Goal: Task Accomplishment & Management: Manage account settings

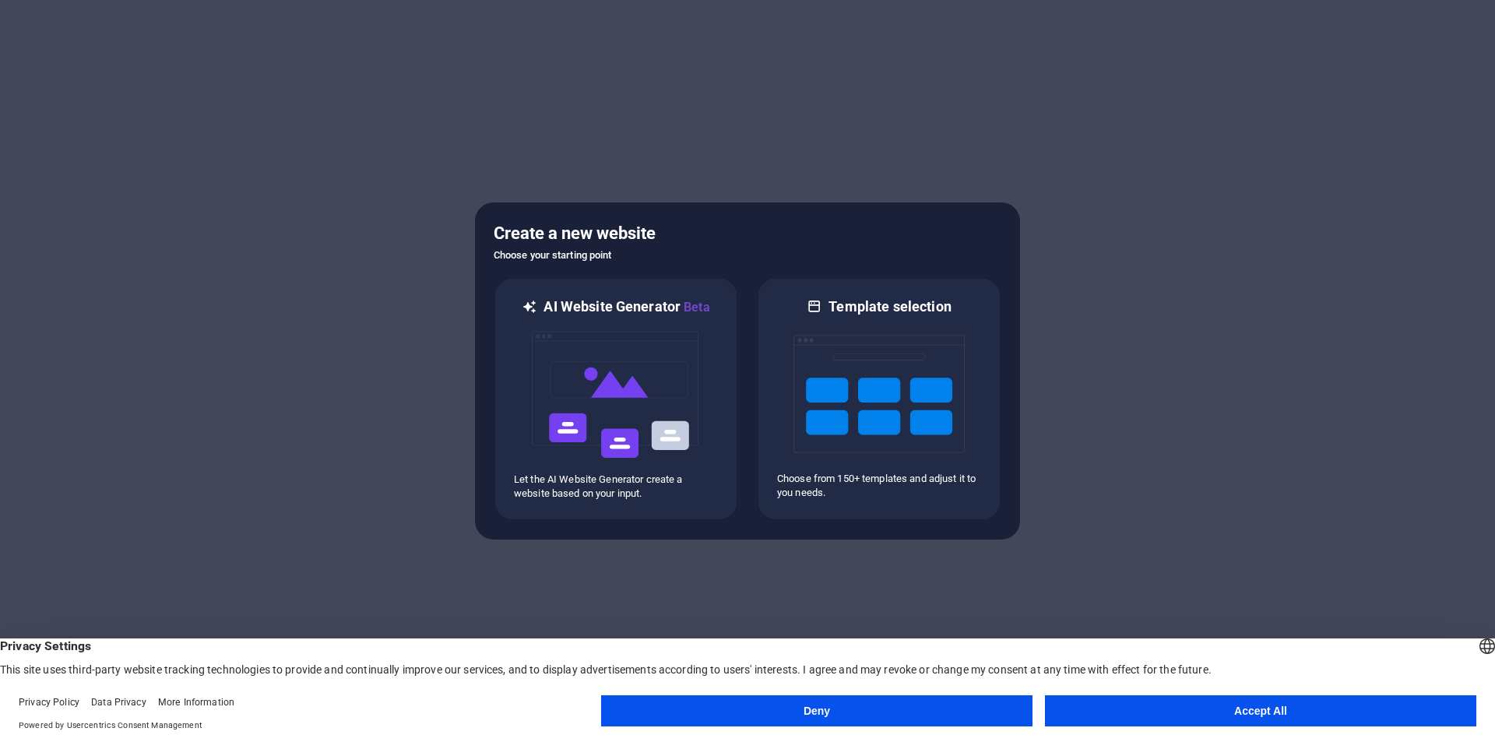
click at [1238, 717] on button "Accept All" at bounding box center [1260, 710] width 431 height 31
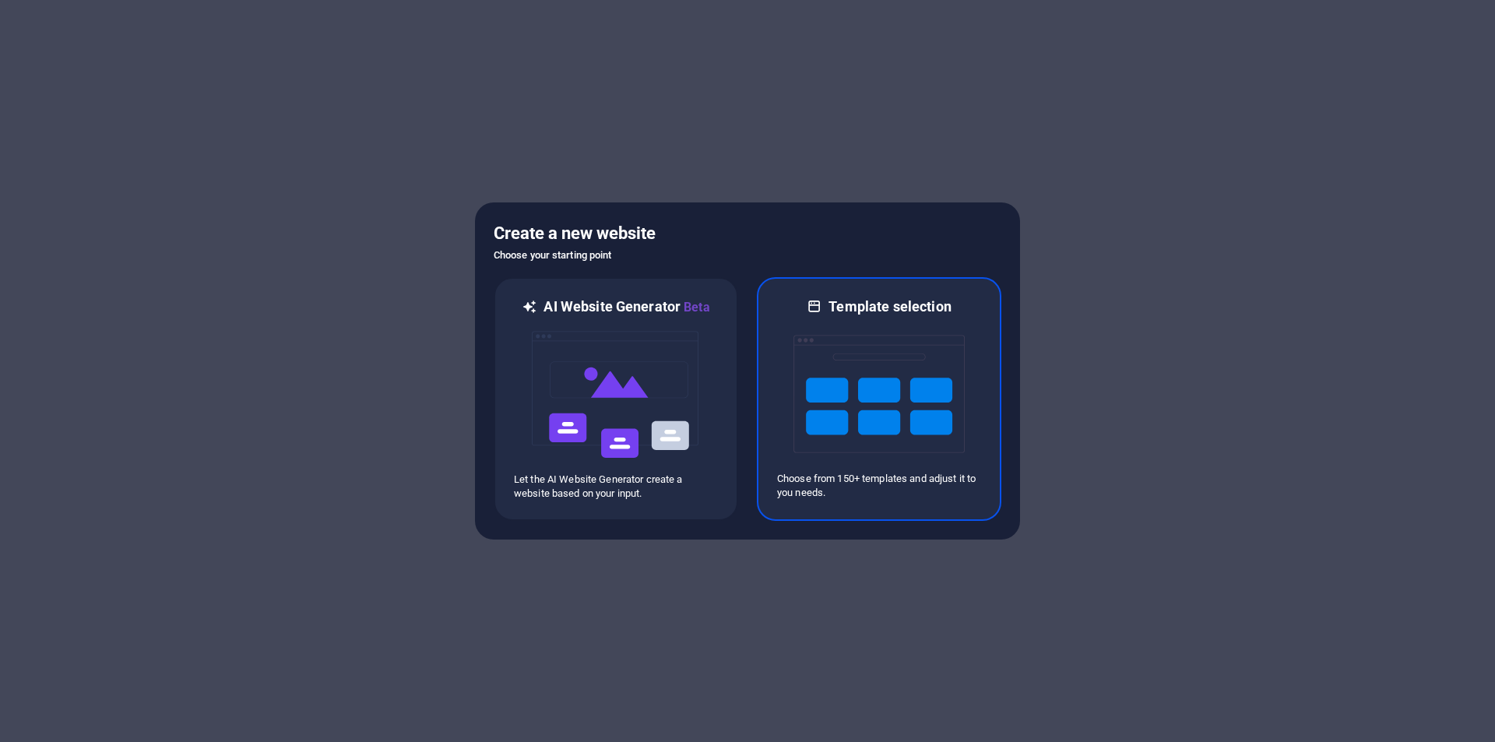
click at [895, 367] on img at bounding box center [878, 394] width 171 height 156
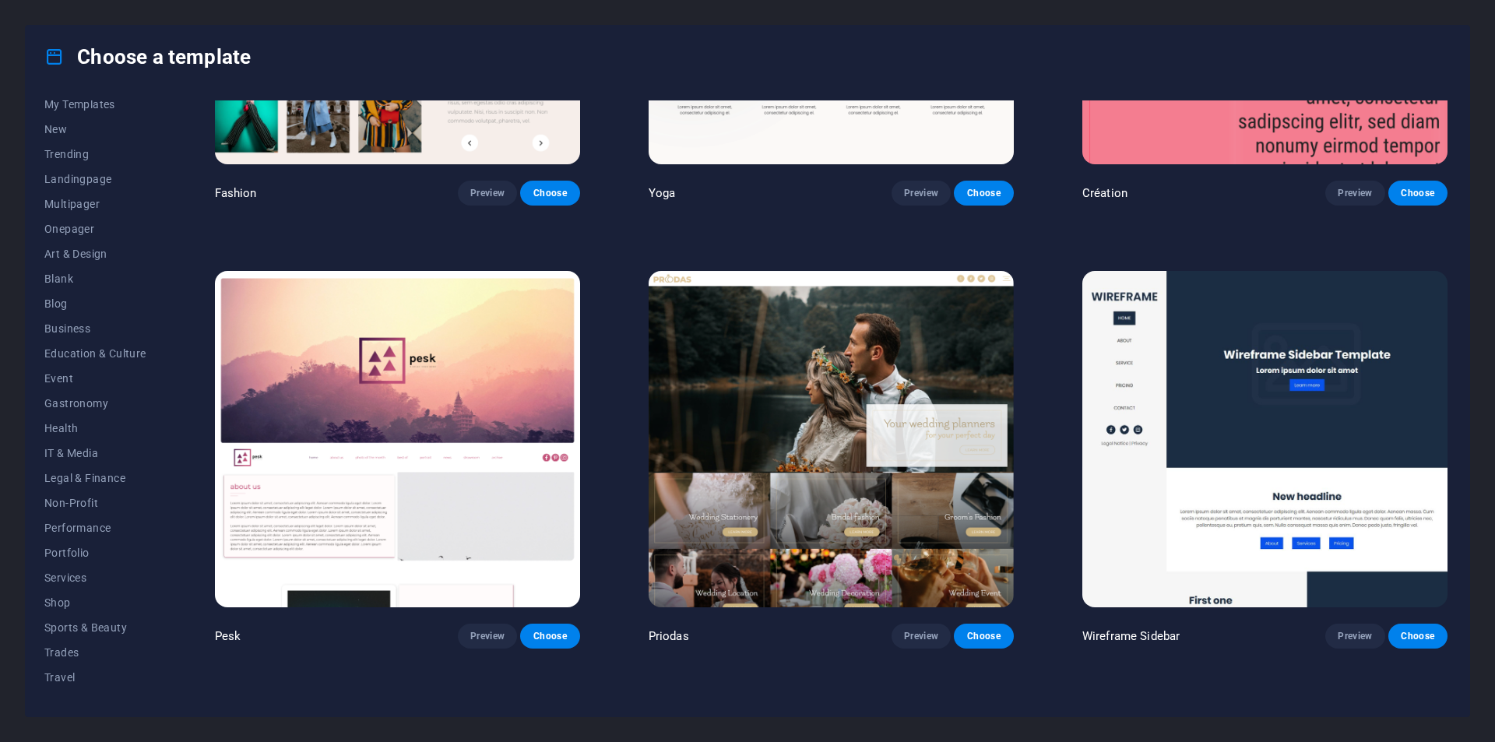
scroll to position [51, 0]
click at [62, 589] on span "Shop" at bounding box center [95, 585] width 102 height 12
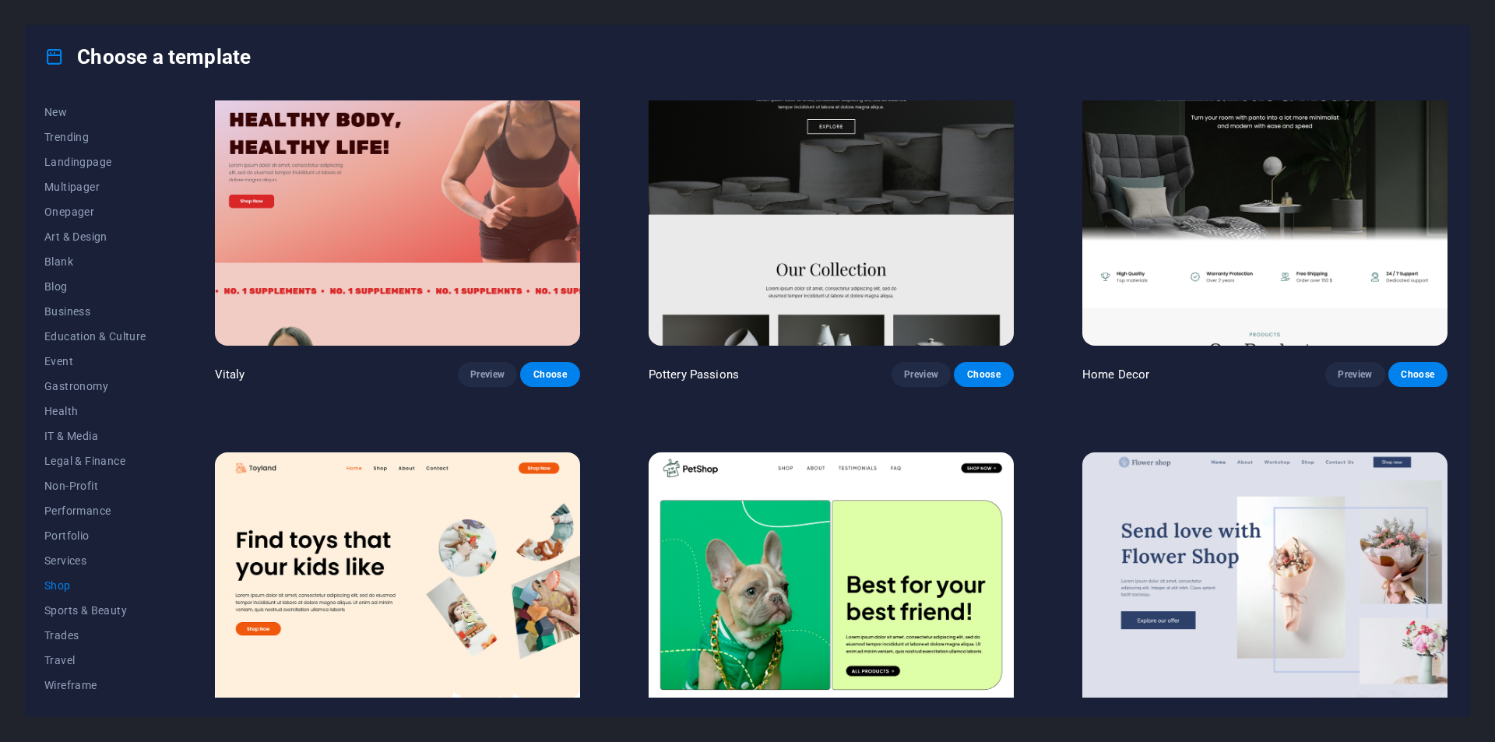
scroll to position [0, 0]
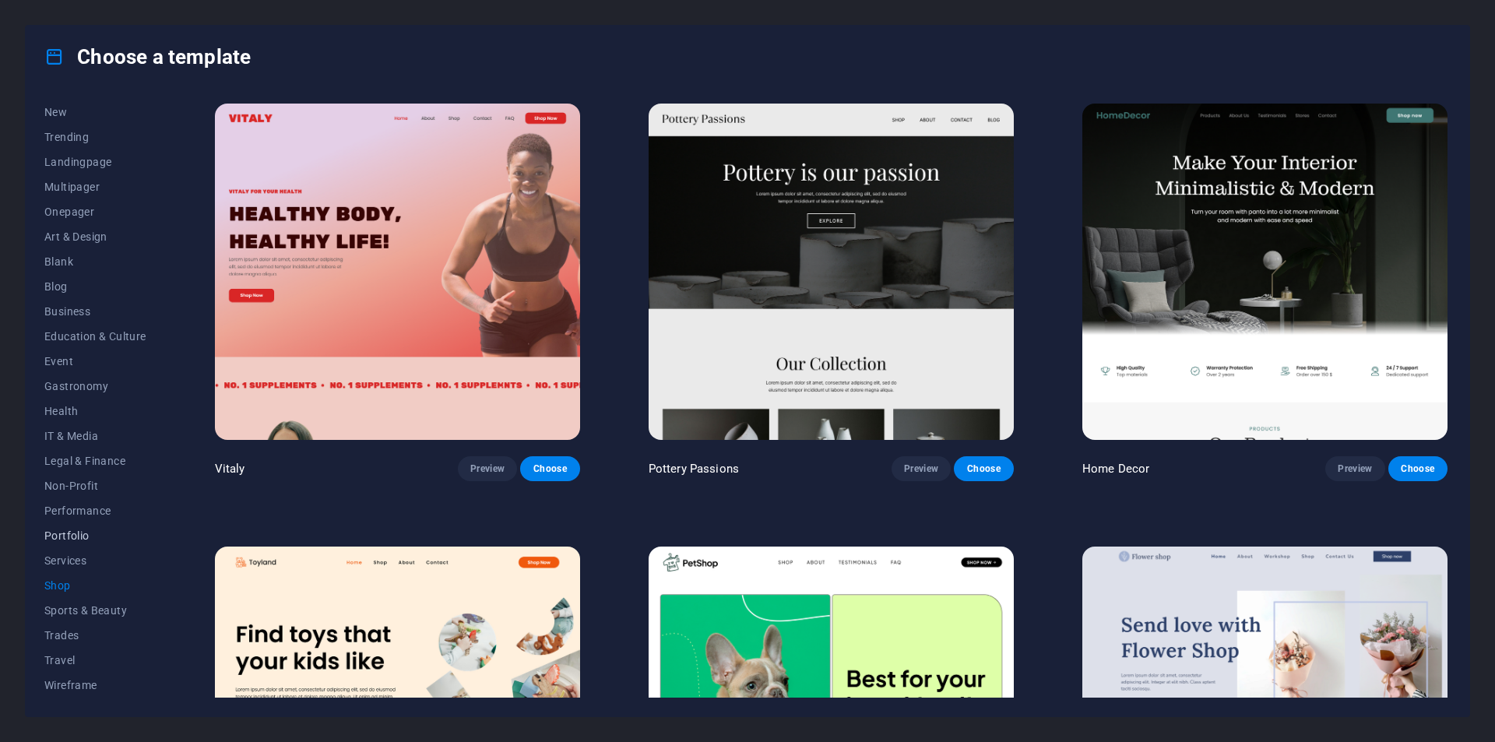
click at [69, 536] on span "Portfolio" at bounding box center [95, 535] width 102 height 12
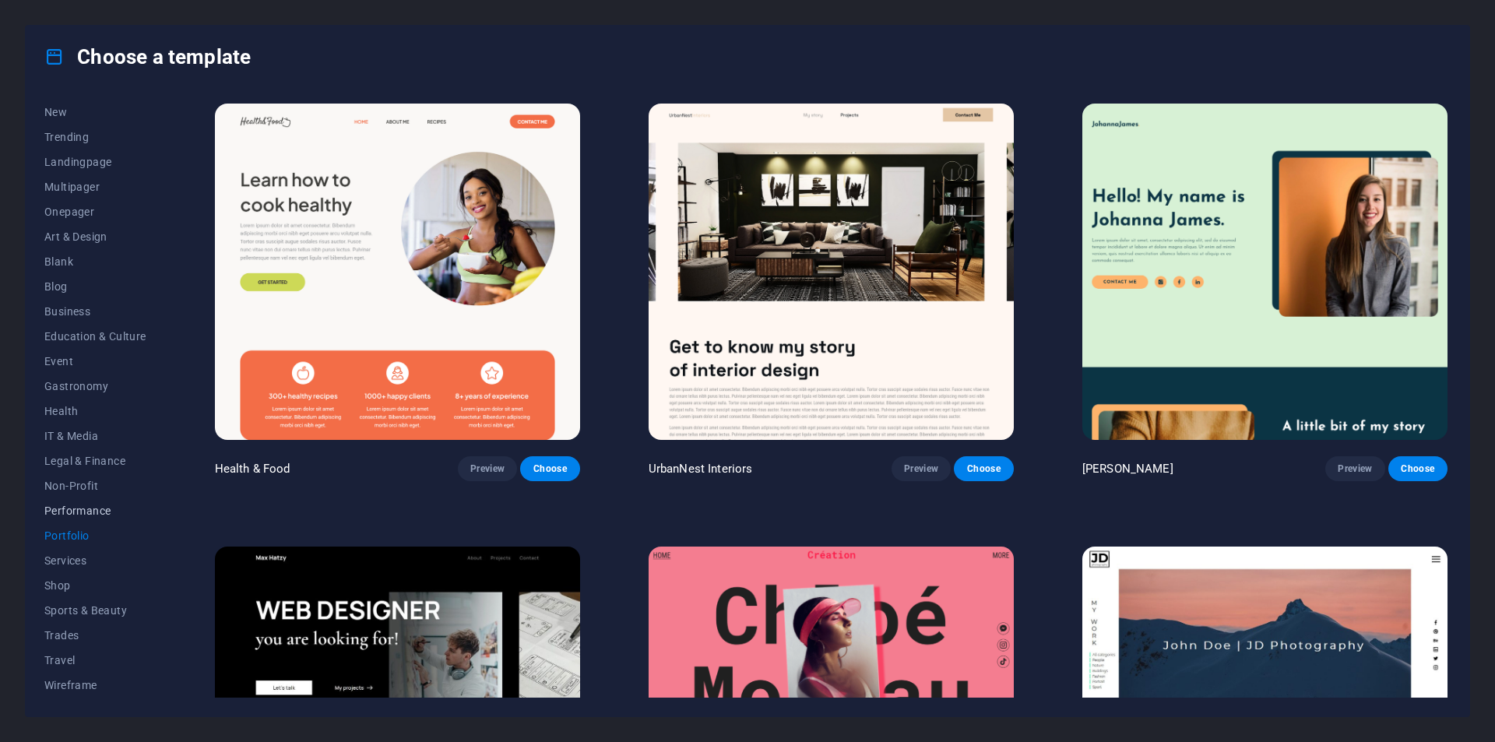
click at [70, 520] on button "Performance" at bounding box center [95, 510] width 102 height 25
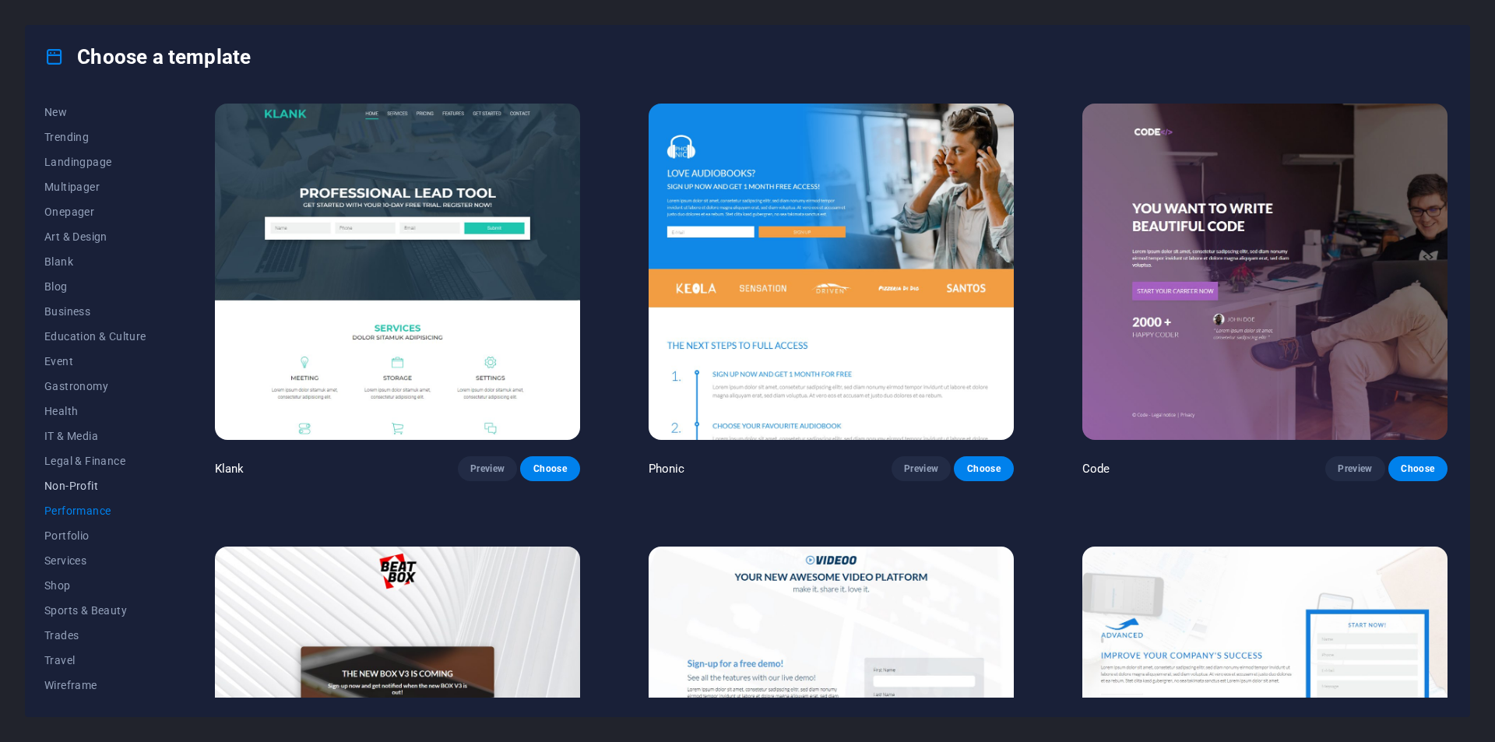
click at [77, 496] on button "Non-Profit" at bounding box center [95, 485] width 102 height 25
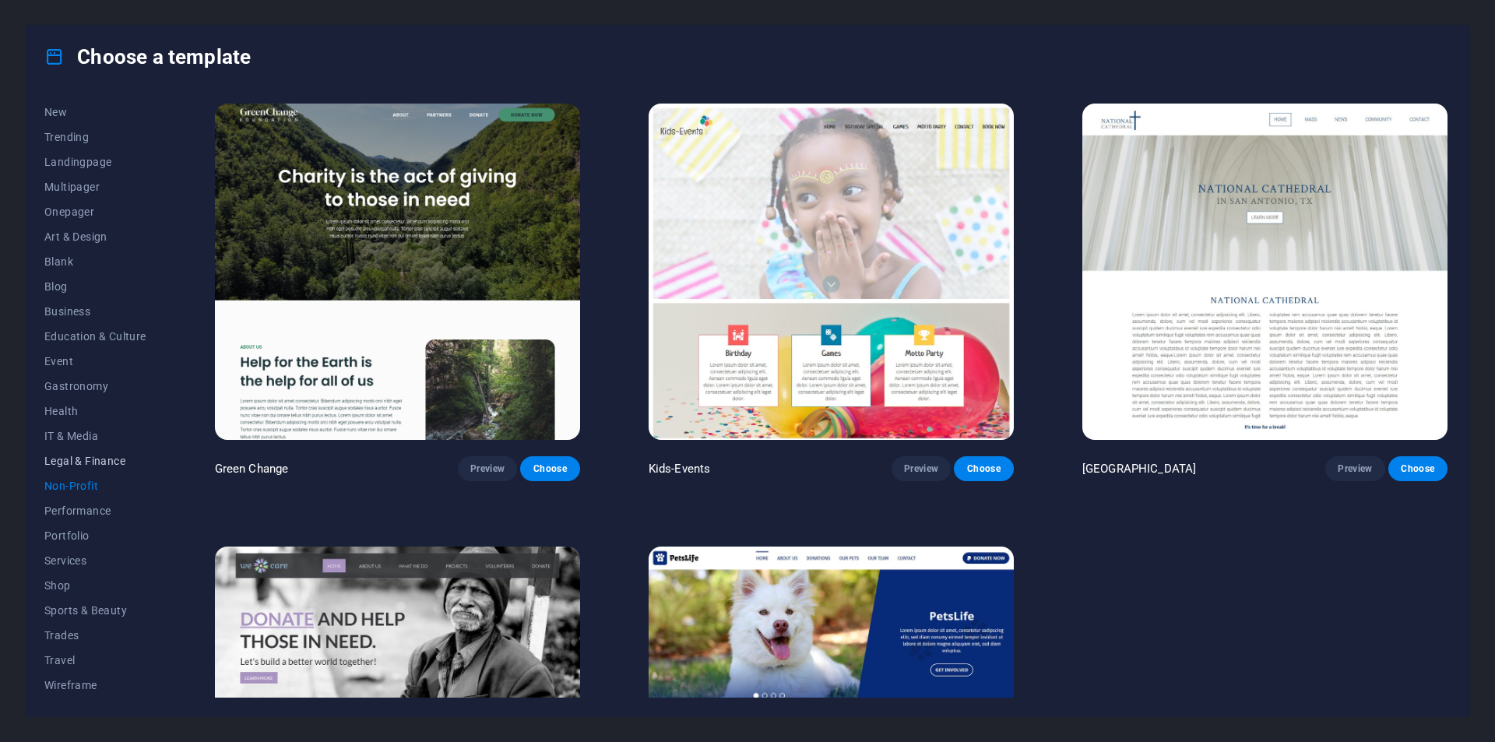
click at [86, 469] on button "Legal & Finance" at bounding box center [95, 460] width 102 height 25
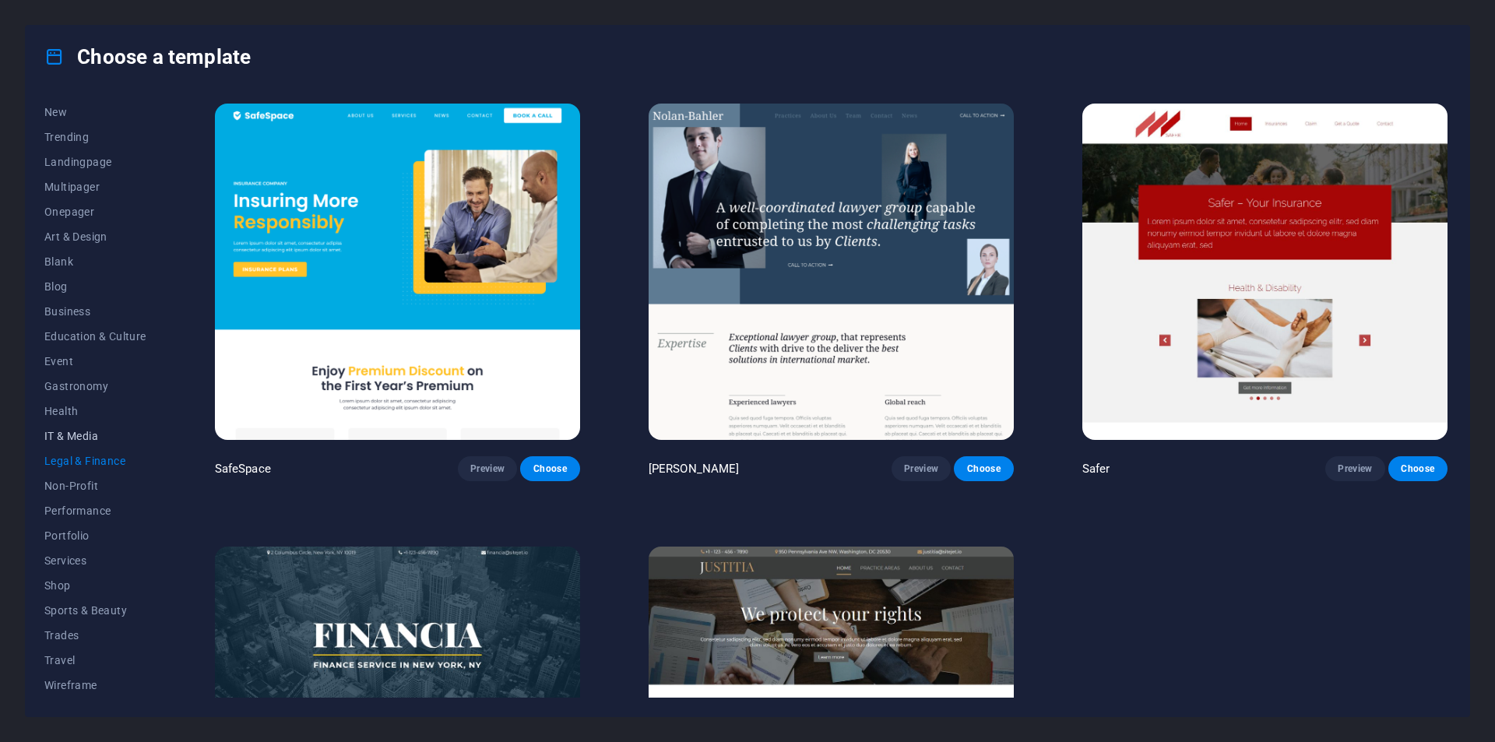
click at [76, 442] on button "IT & Media" at bounding box center [95, 436] width 102 height 25
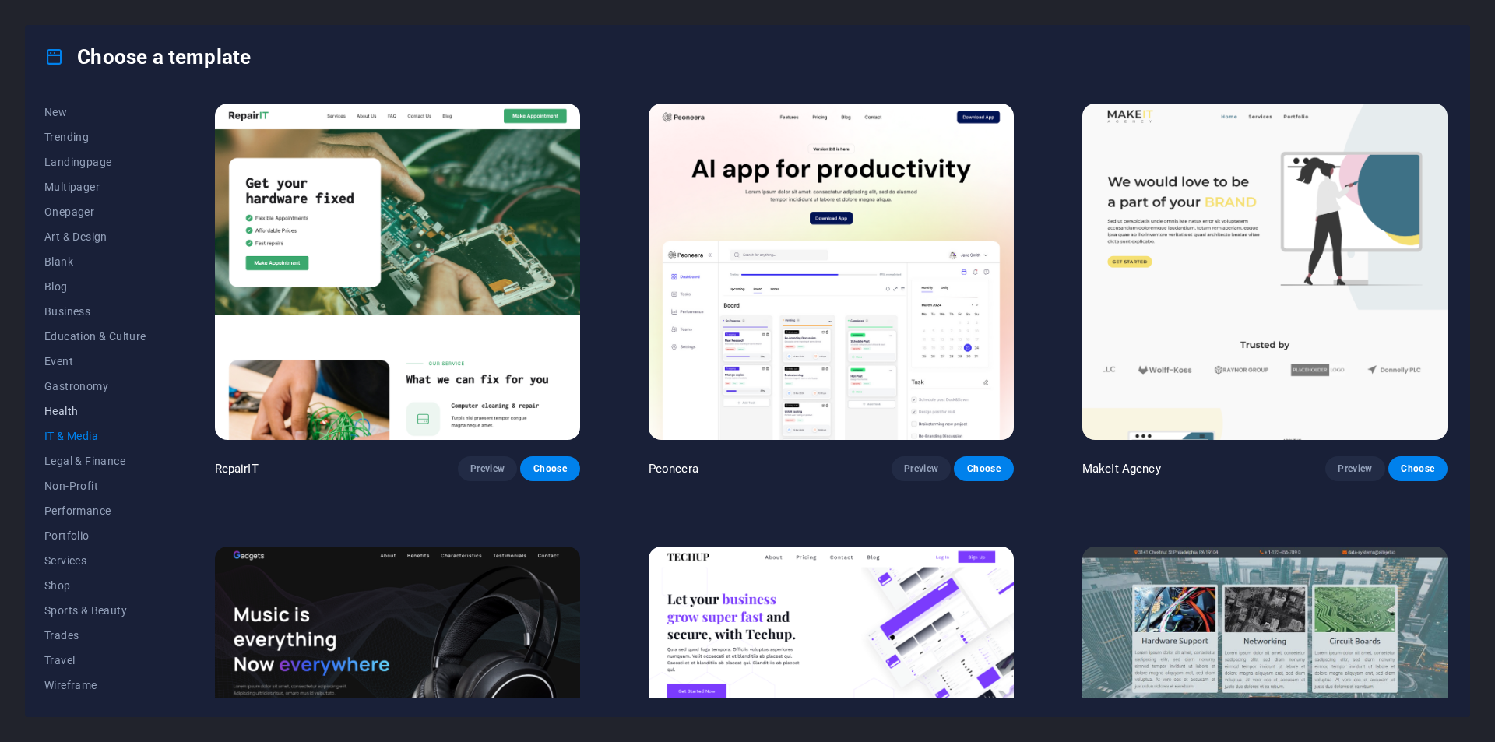
click at [69, 417] on span "Health" at bounding box center [95, 411] width 102 height 12
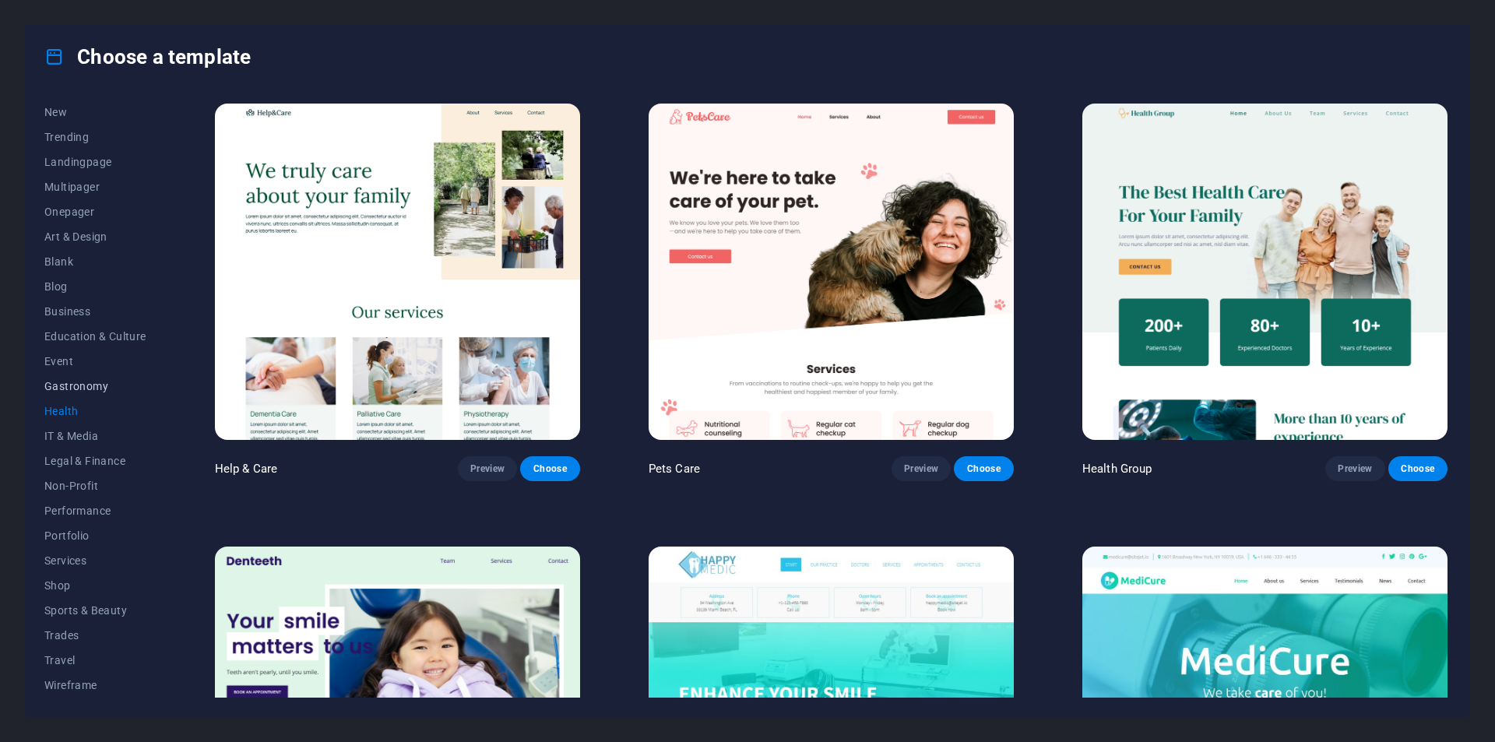
click at [70, 395] on button "Gastronomy" at bounding box center [95, 386] width 102 height 25
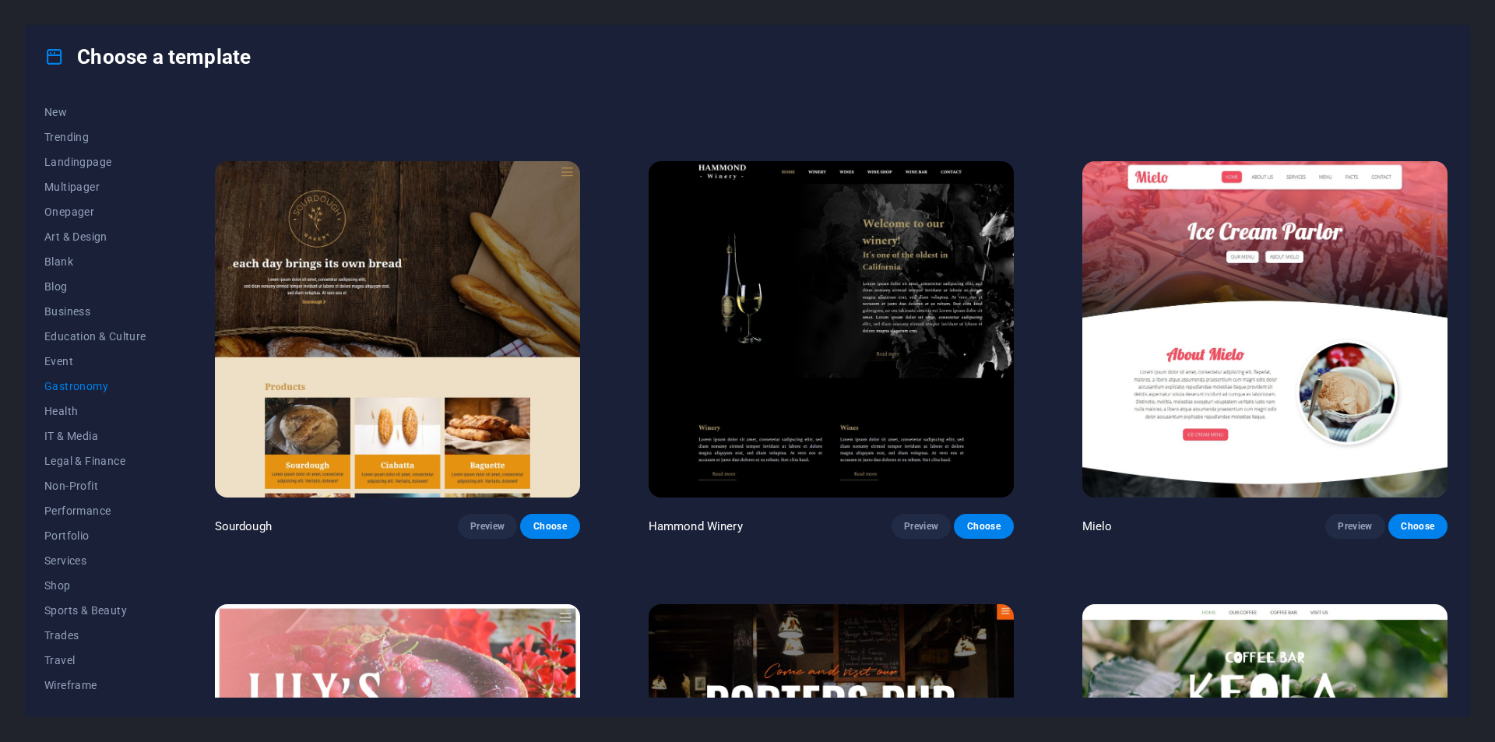
scroll to position [1246, 0]
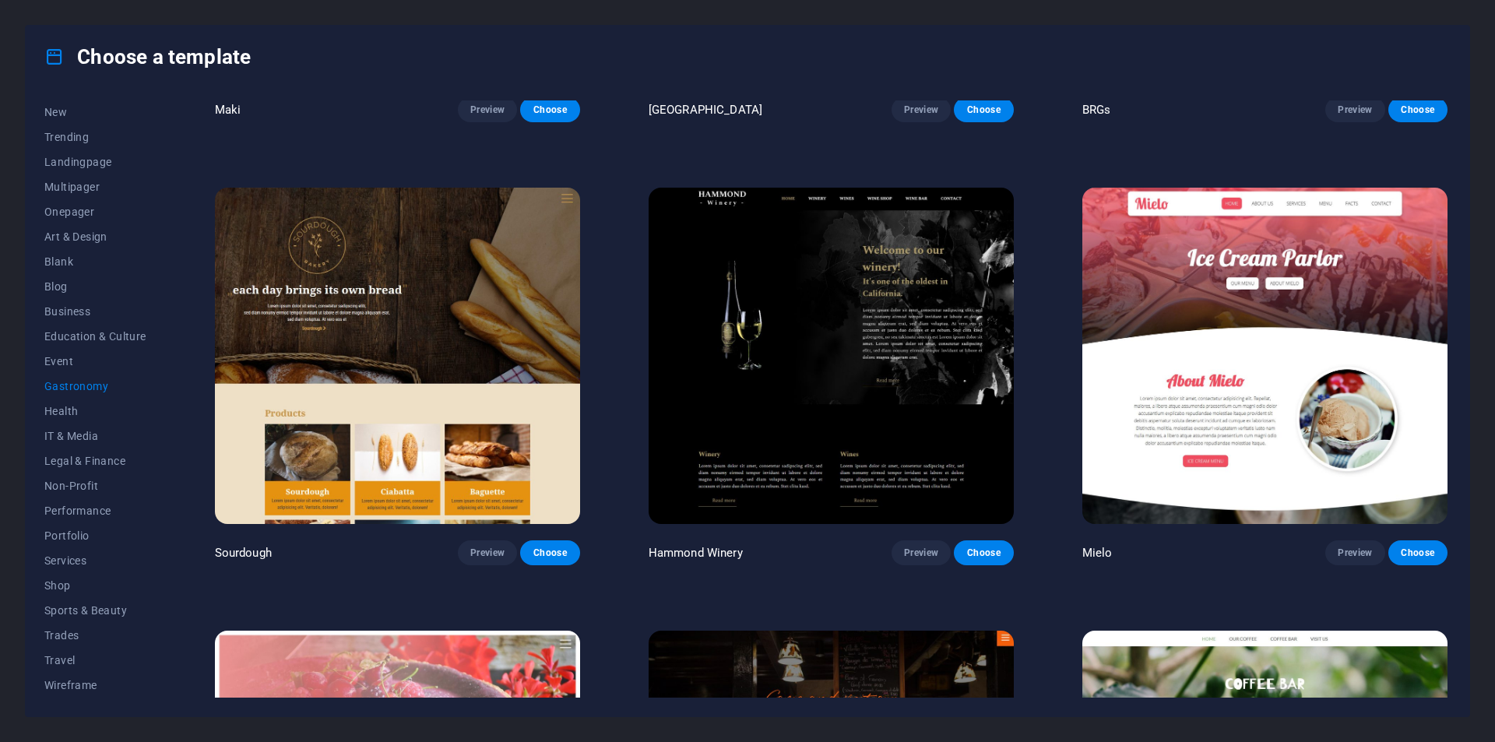
click at [1212, 382] on img at bounding box center [1264, 356] width 365 height 336
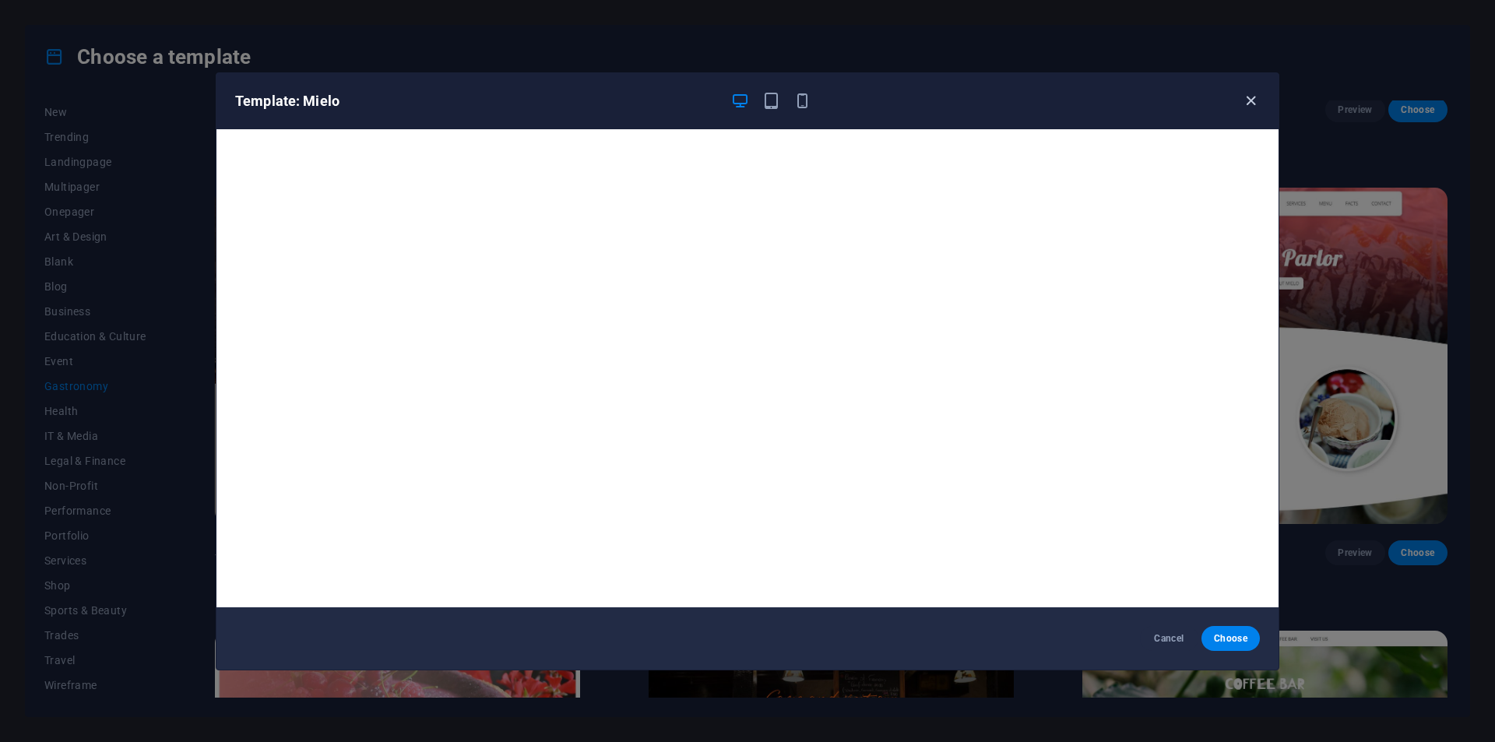
click at [1250, 106] on icon "button" at bounding box center [1251, 101] width 18 height 18
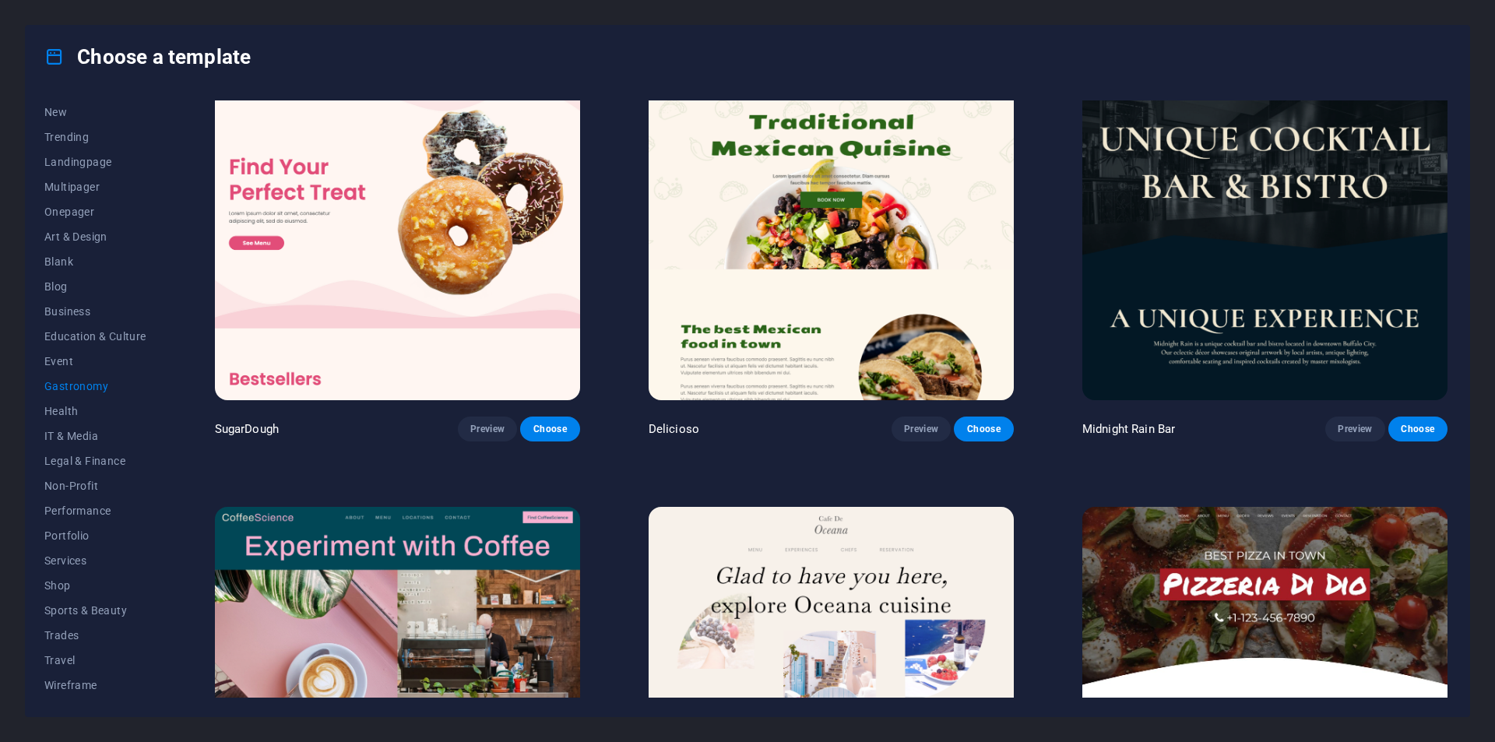
scroll to position [0, 0]
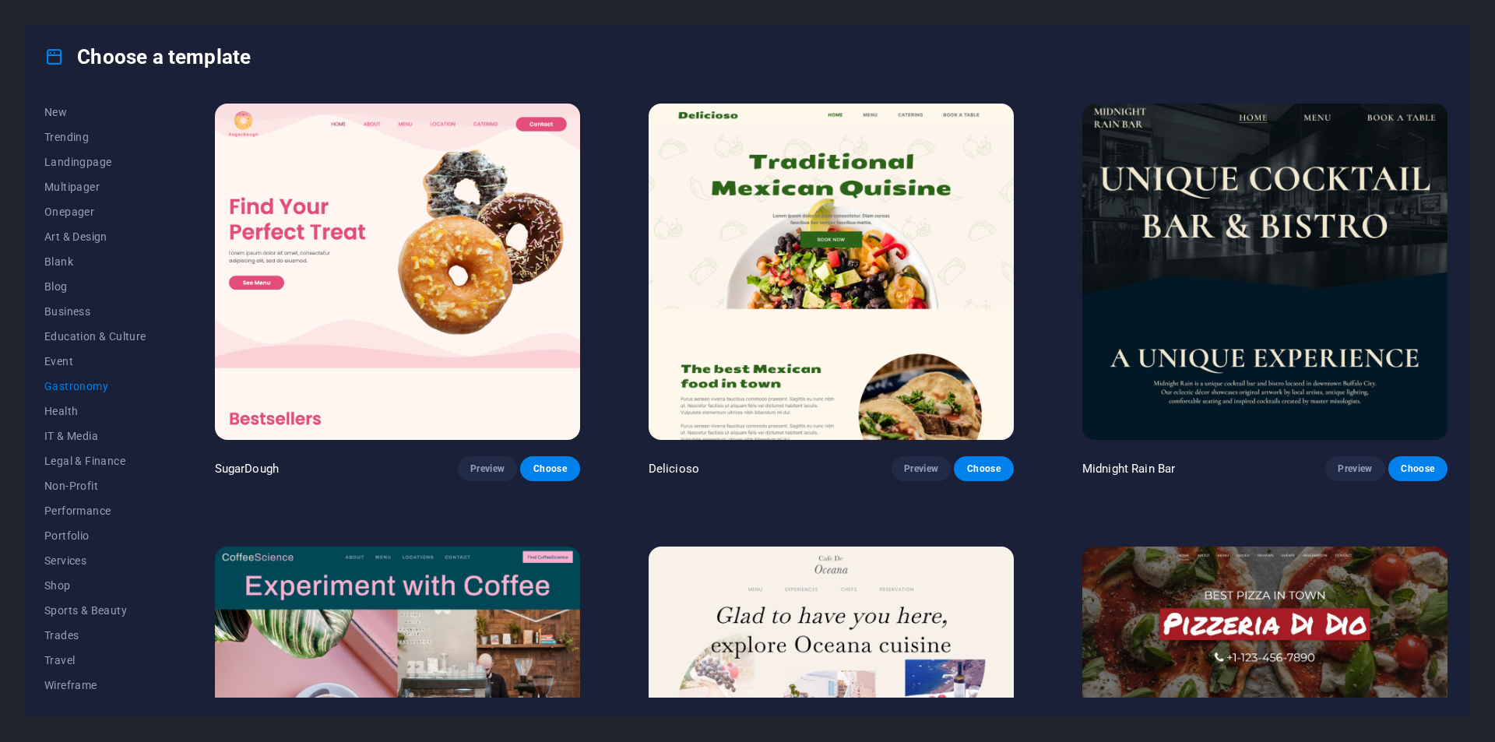
click at [374, 327] on img at bounding box center [397, 272] width 365 height 336
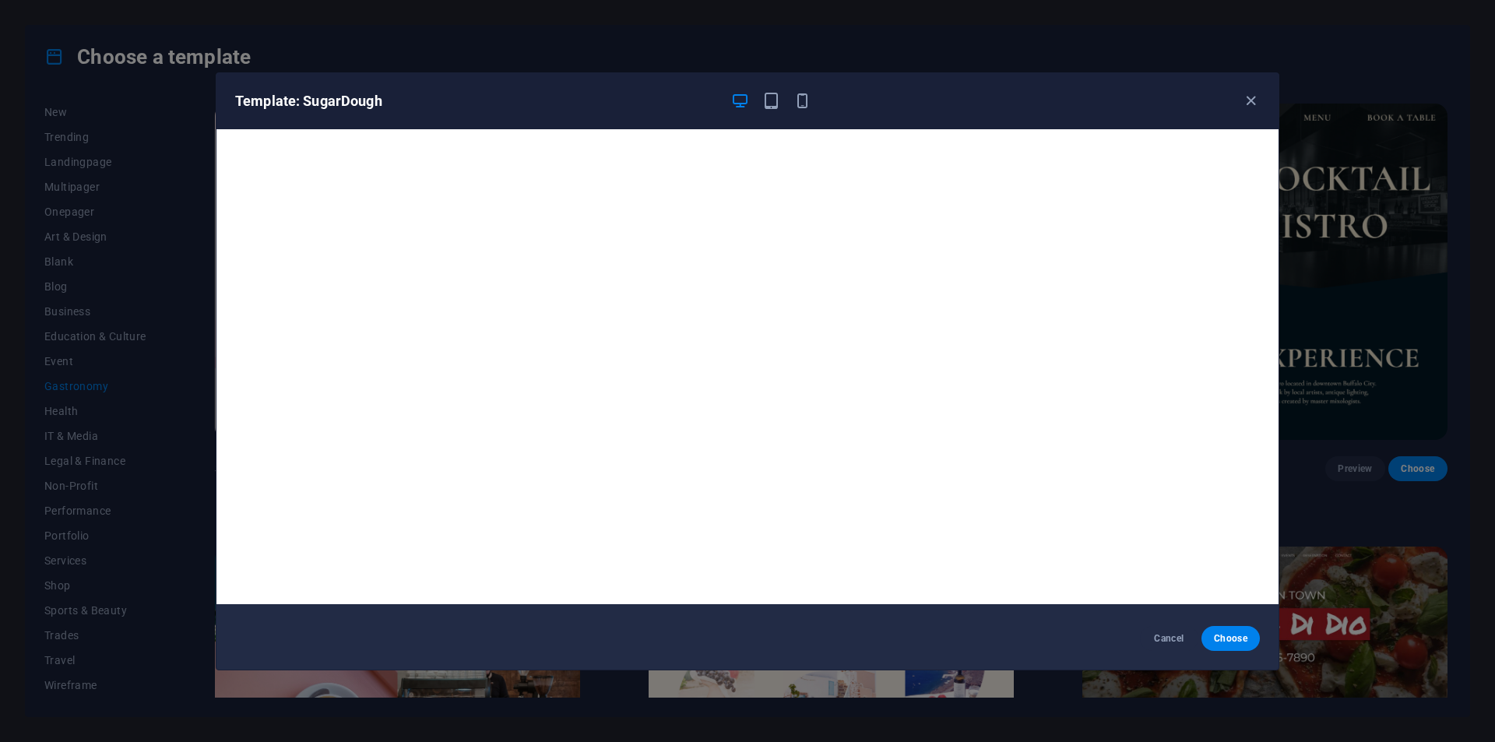
scroll to position [4, 0]
click at [1256, 95] on icon "button" at bounding box center [1251, 101] width 18 height 18
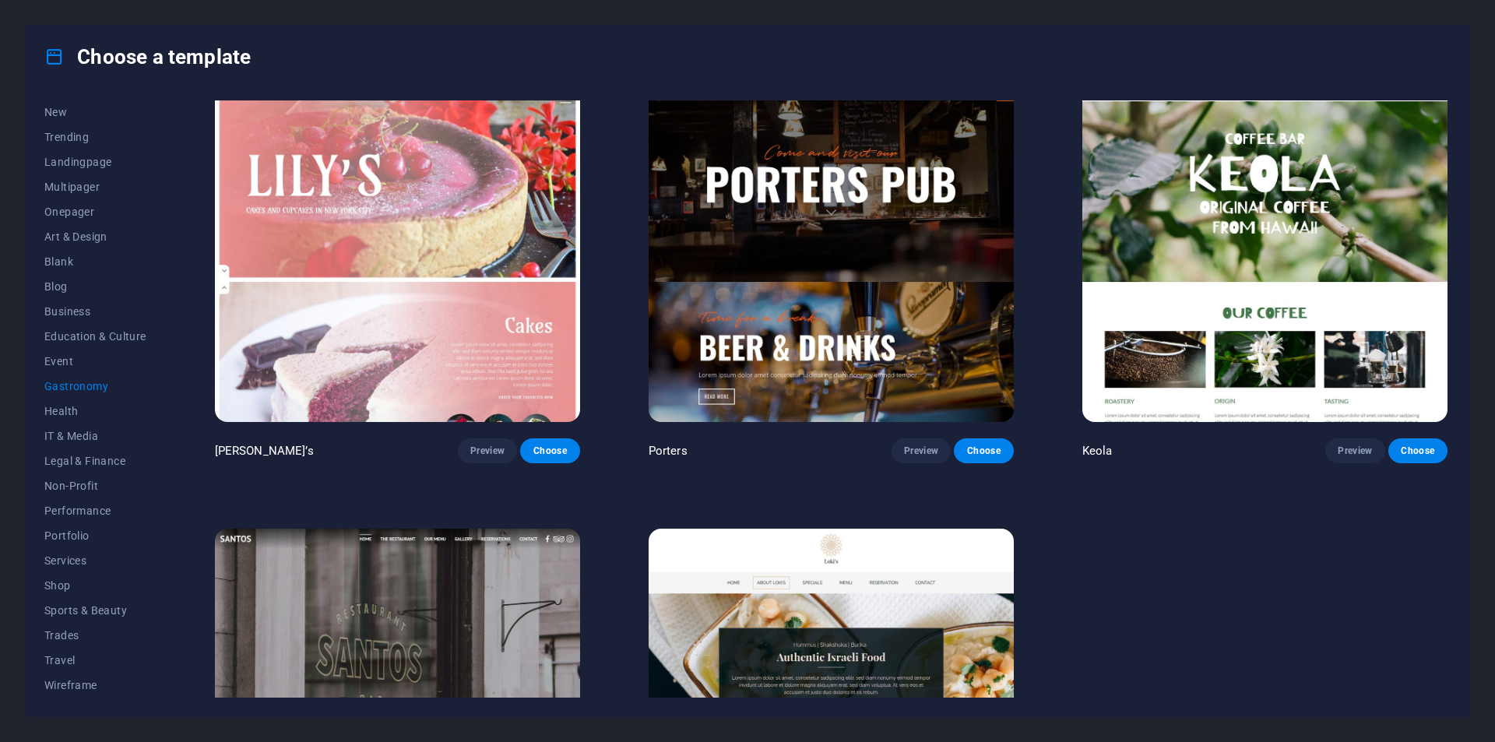
scroll to position [1989, 0]
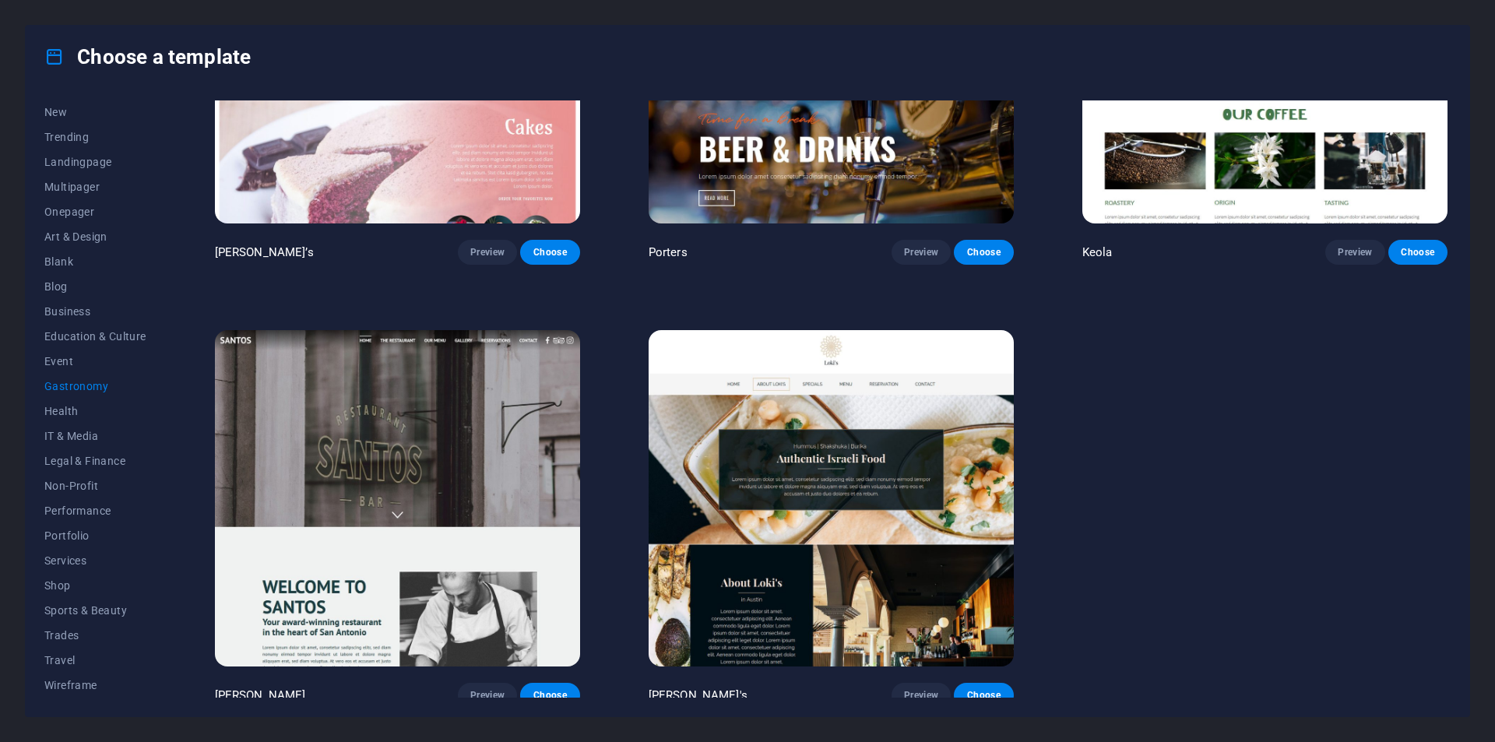
click at [800, 443] on img at bounding box center [831, 498] width 365 height 336
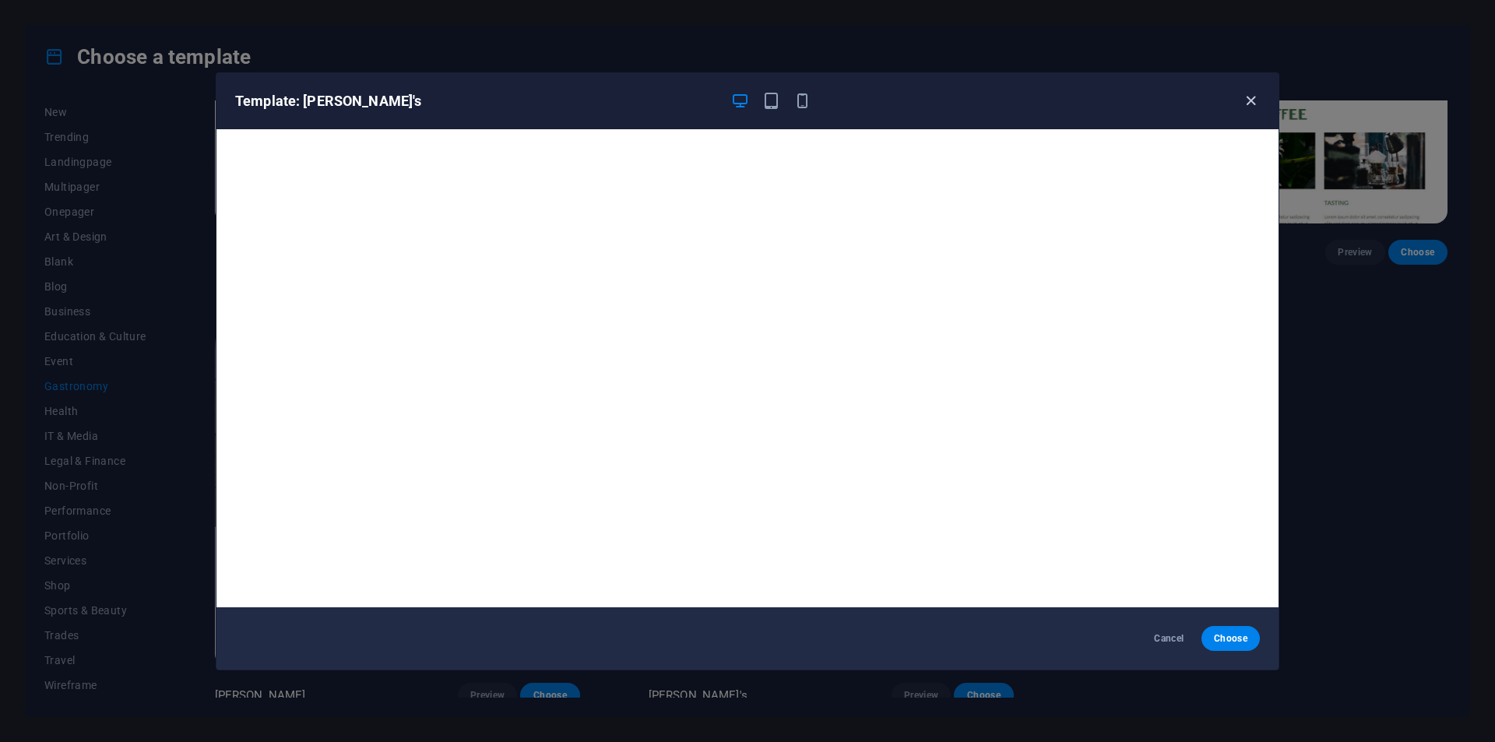
click at [1252, 104] on icon "button" at bounding box center [1251, 101] width 18 height 18
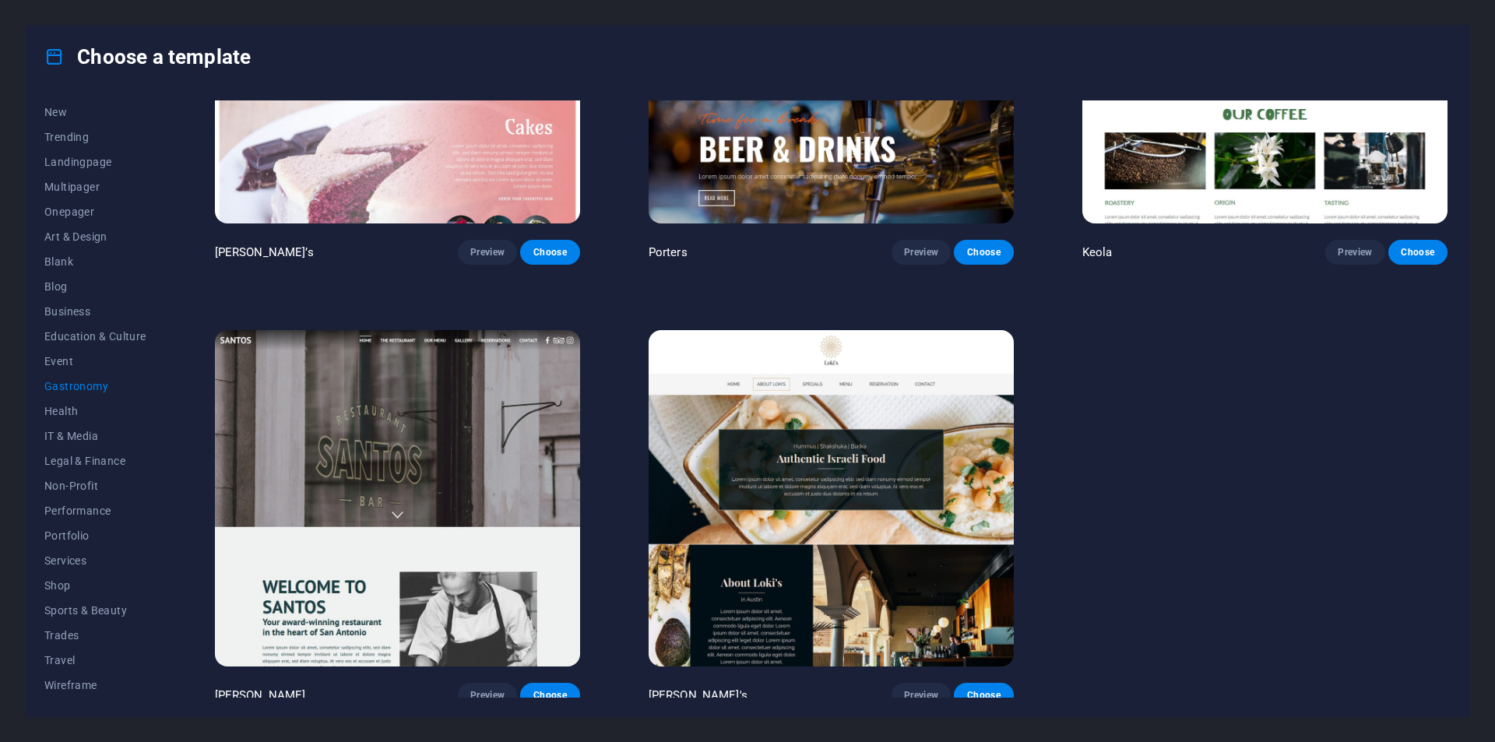
click at [76, 392] on span "Gastronomy" at bounding box center [95, 386] width 102 height 12
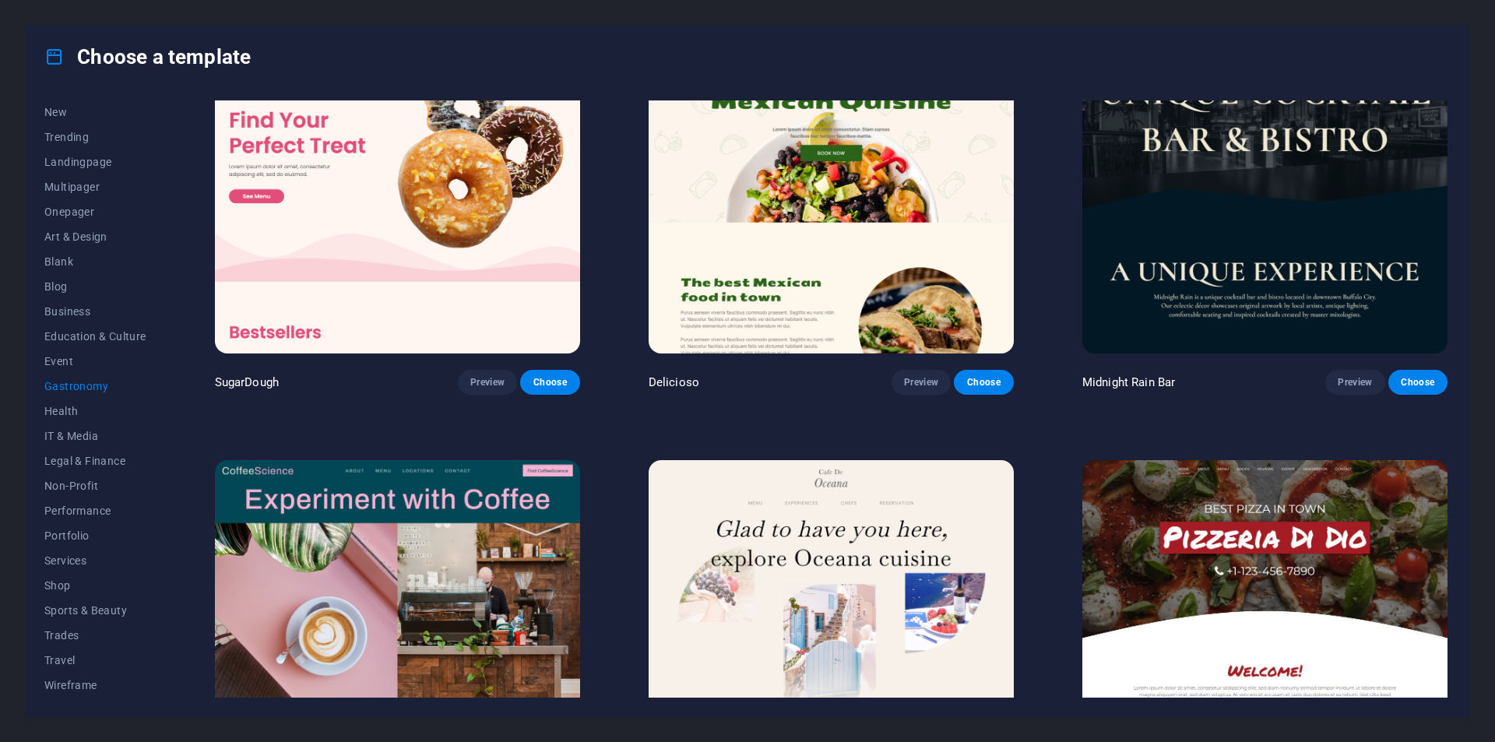
scroll to position [0, 0]
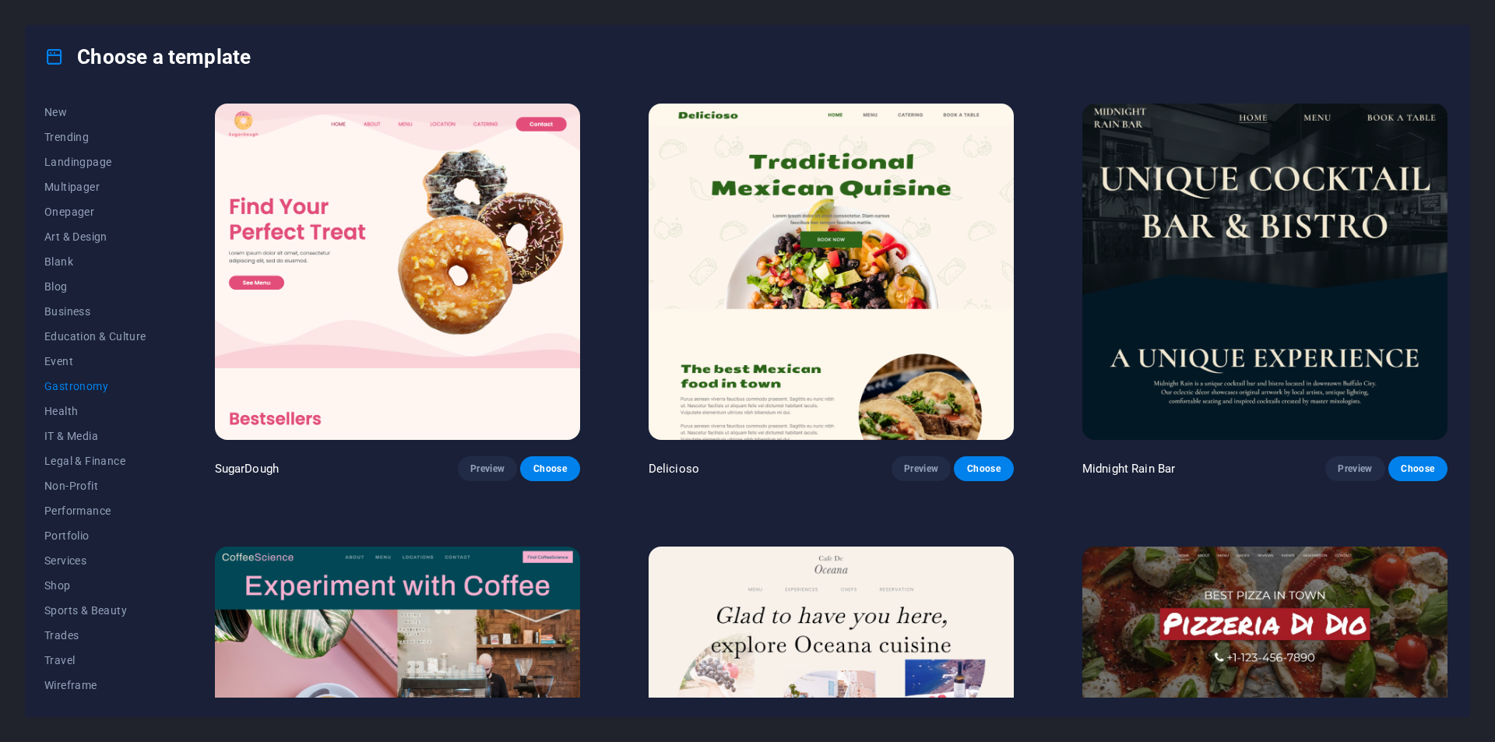
click at [455, 272] on img at bounding box center [397, 272] width 365 height 336
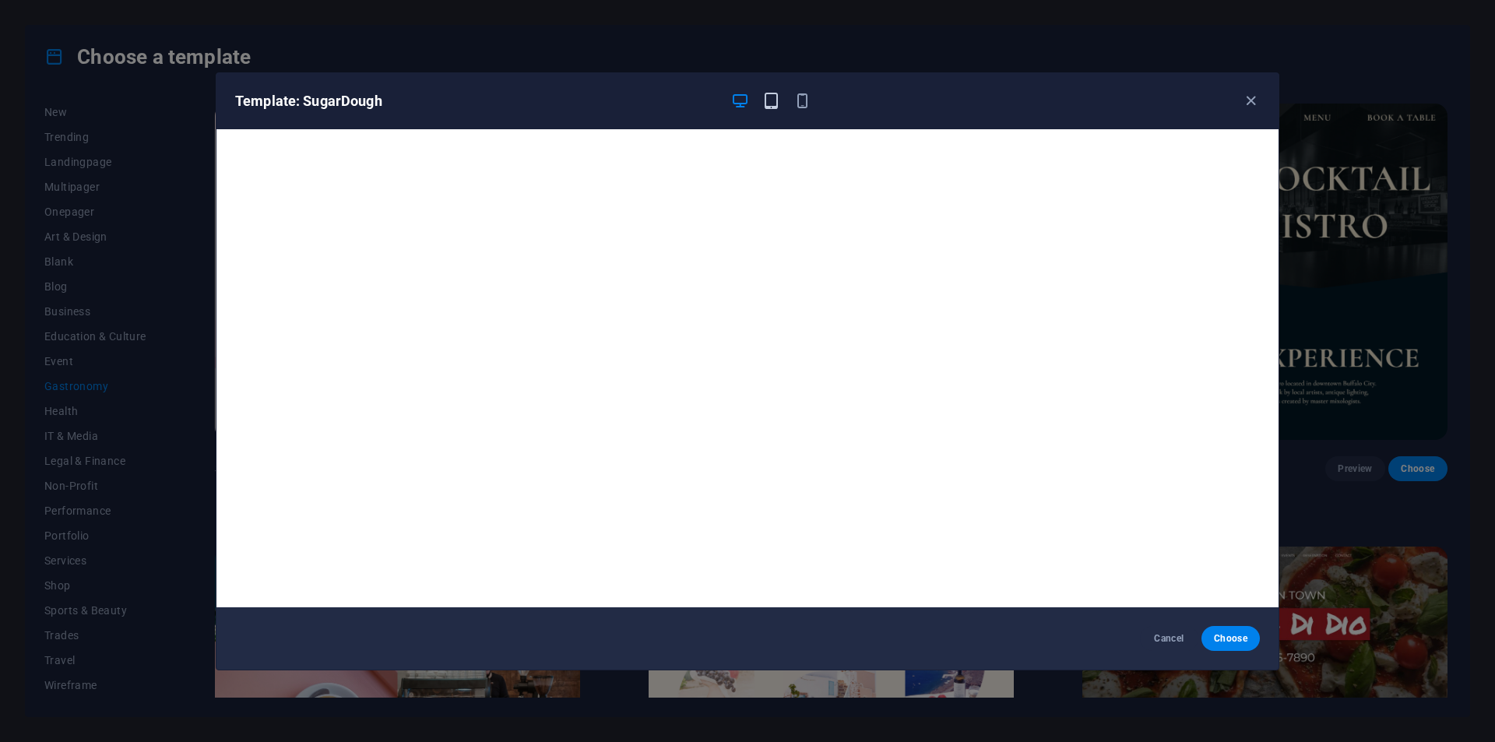
click at [765, 100] on icon "button" at bounding box center [771, 101] width 18 height 18
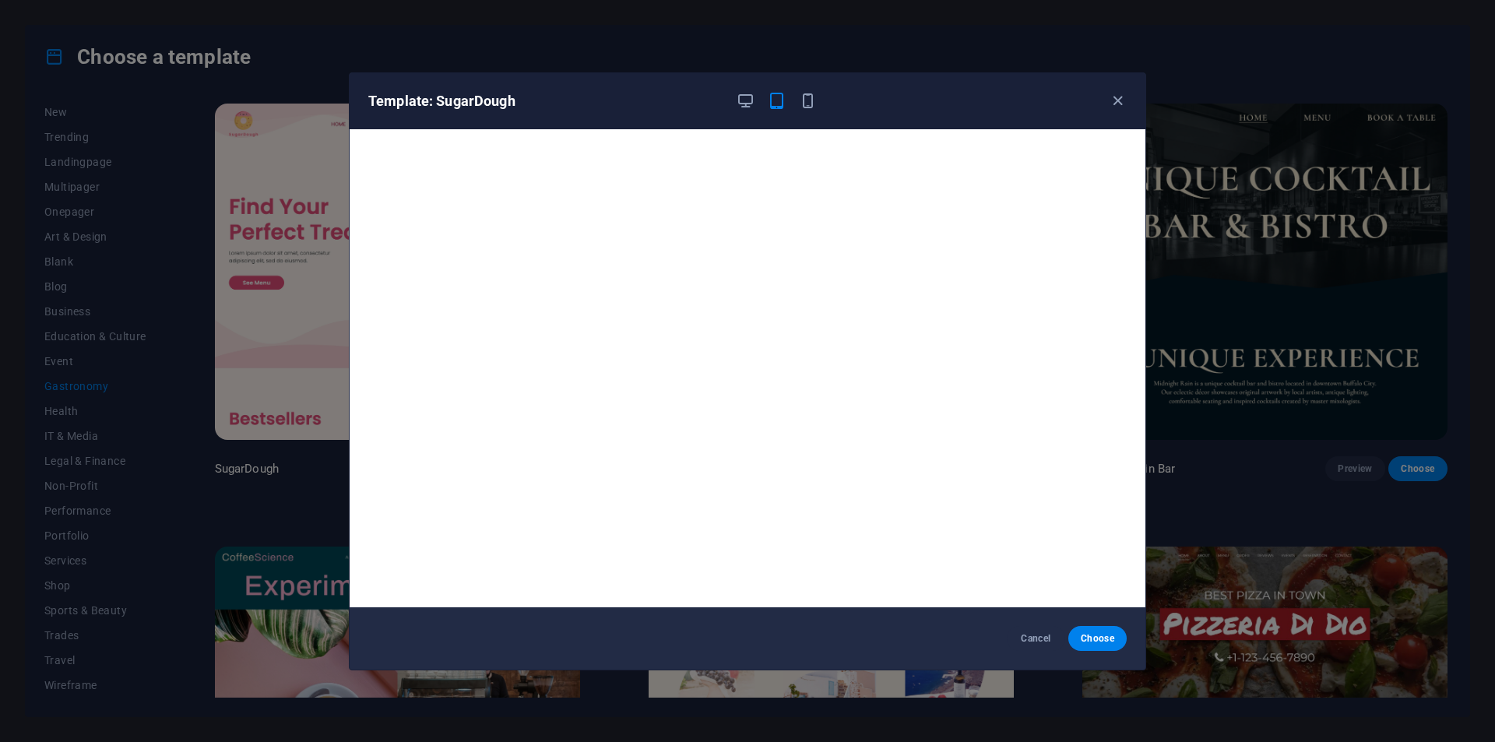
click at [796, 103] on div at bounding box center [776, 101] width 81 height 19
click at [798, 103] on div at bounding box center [776, 101] width 81 height 19
click at [803, 104] on icon "button" at bounding box center [808, 101] width 18 height 18
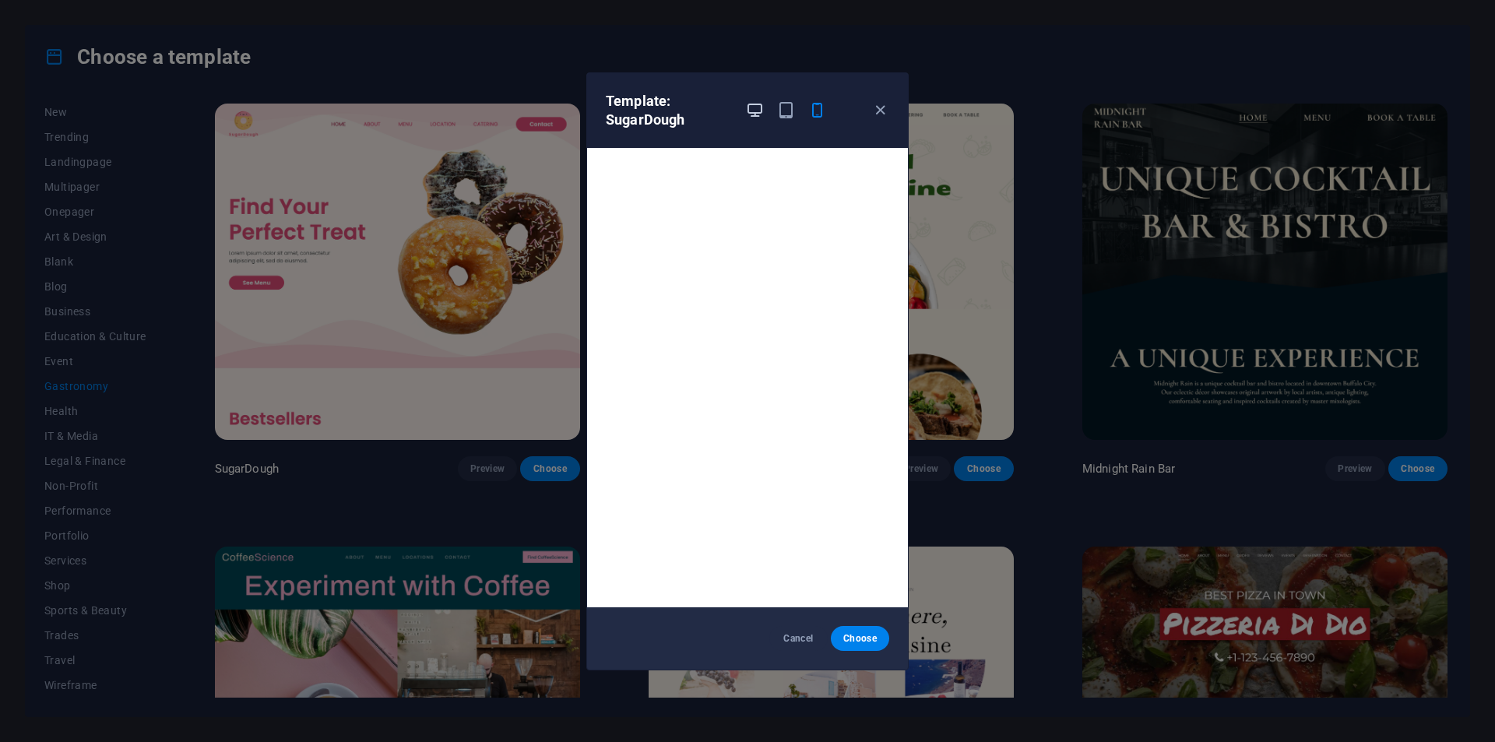
click at [753, 106] on icon "button" at bounding box center [755, 110] width 18 height 18
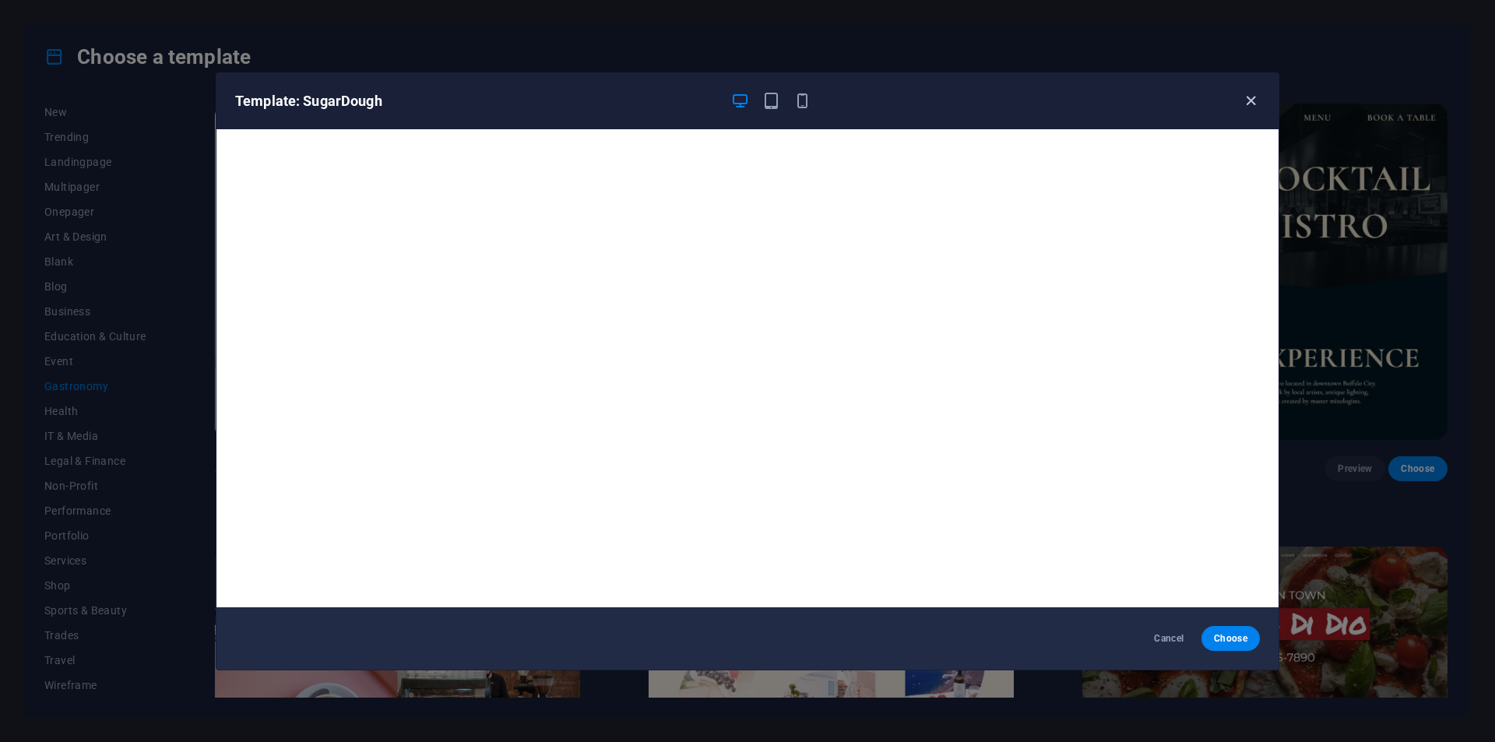
click at [1248, 102] on icon "button" at bounding box center [1251, 101] width 18 height 18
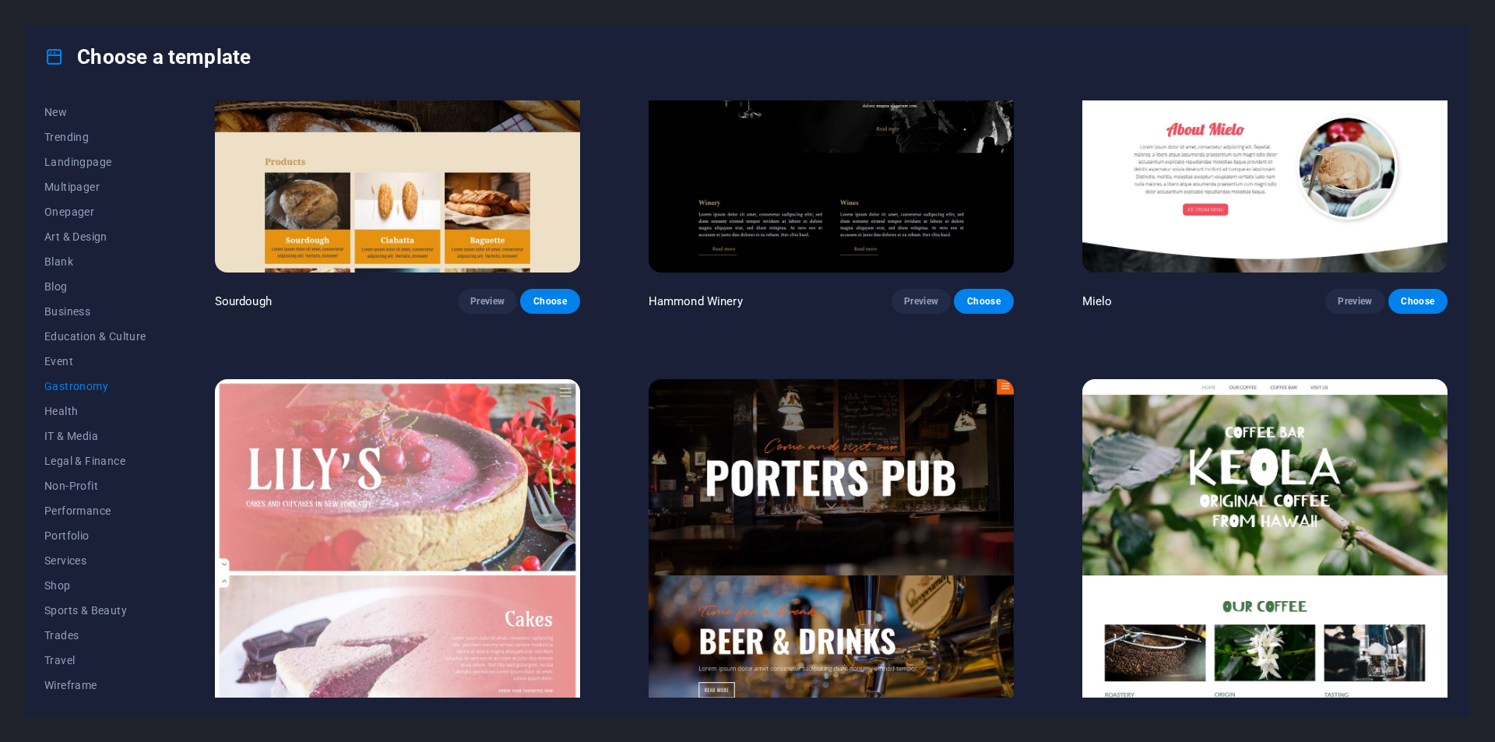
scroll to position [1635, 0]
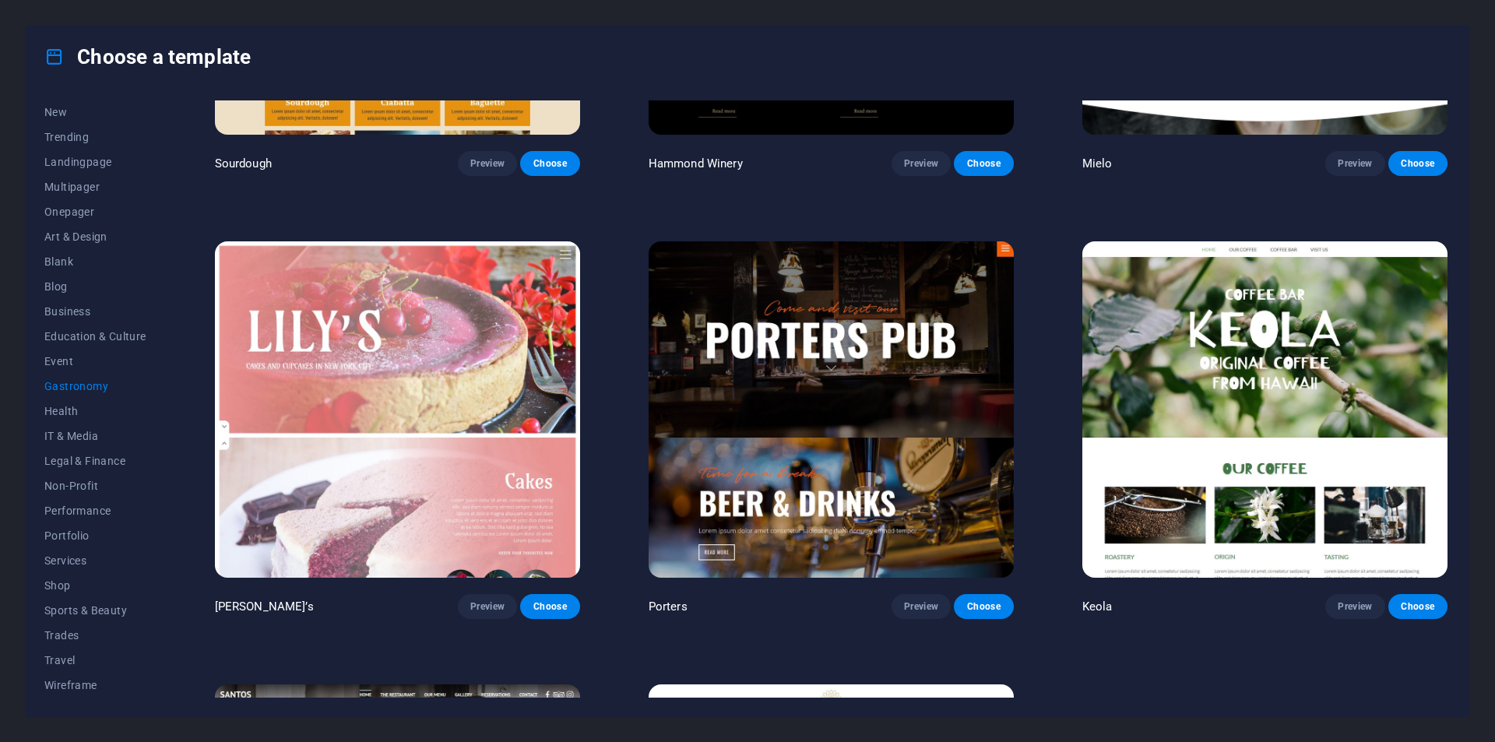
click at [1288, 479] on img at bounding box center [1264, 409] width 365 height 336
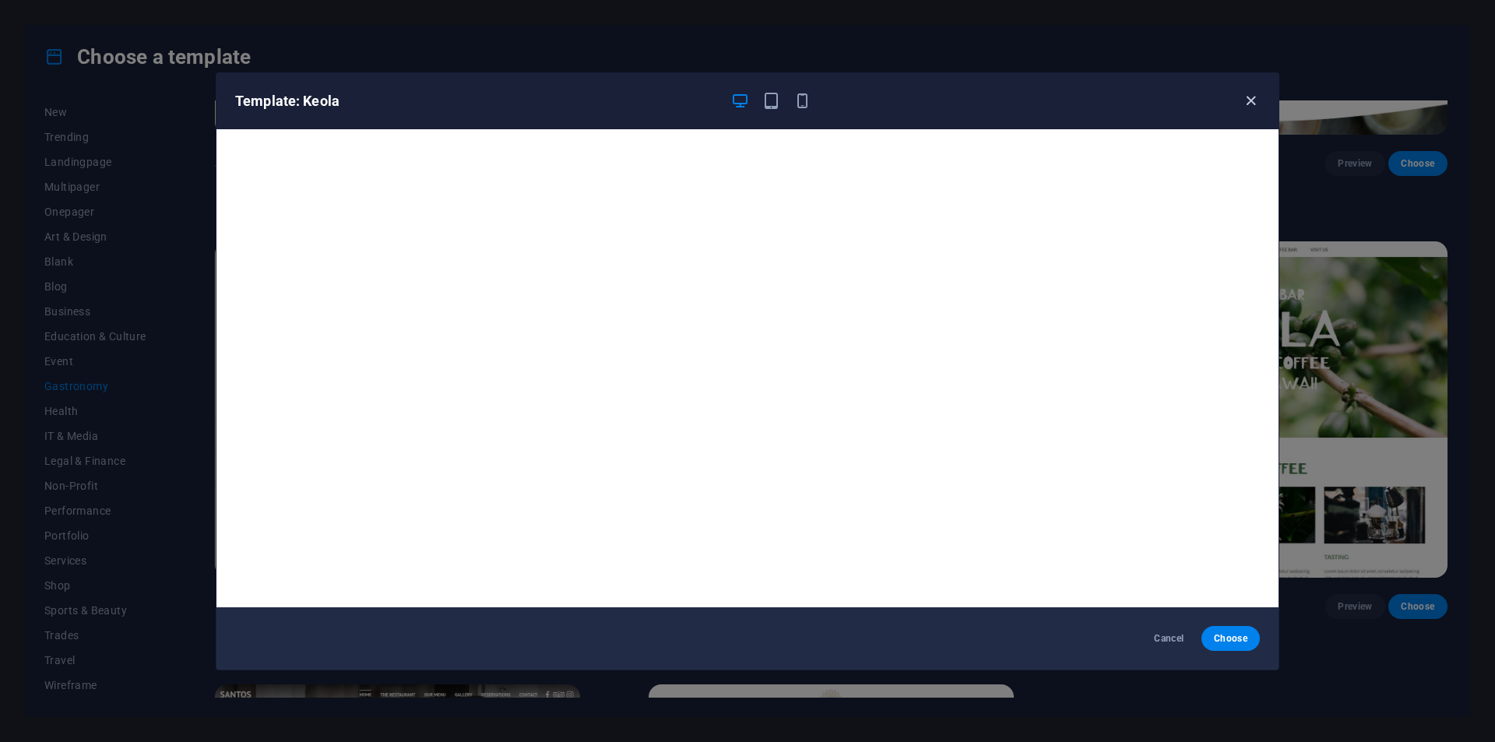
click at [1248, 101] on icon "button" at bounding box center [1251, 101] width 18 height 18
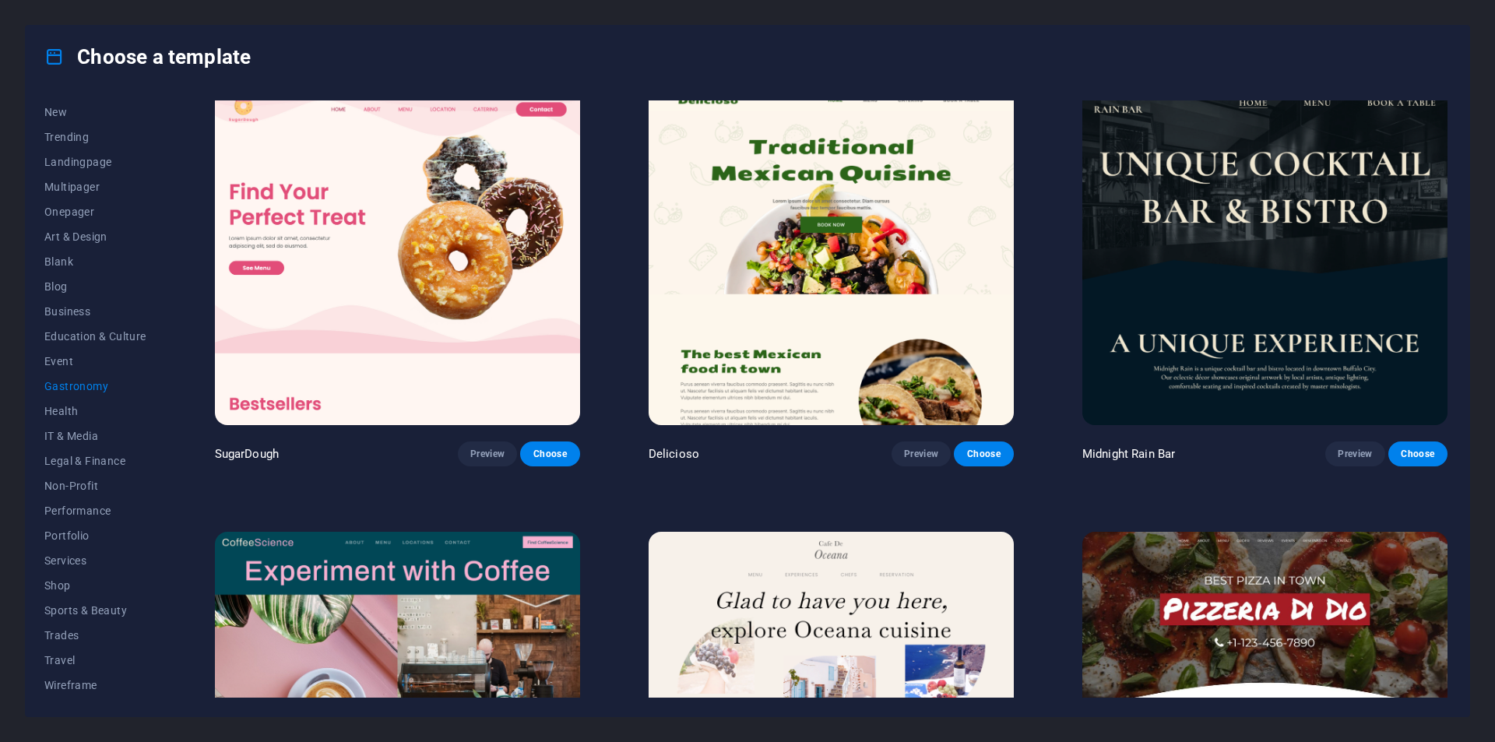
scroll to position [0, 0]
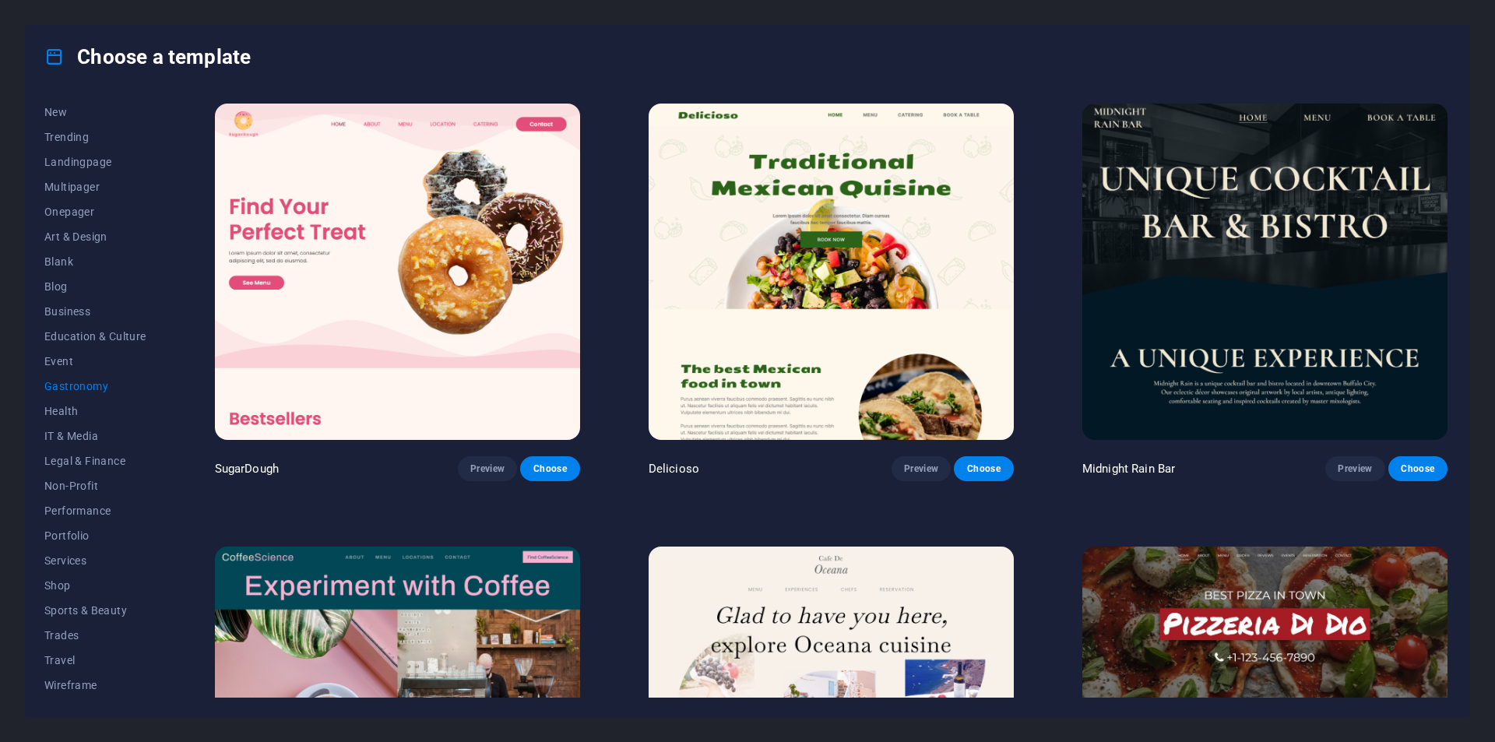
click at [424, 263] on img at bounding box center [397, 272] width 365 height 336
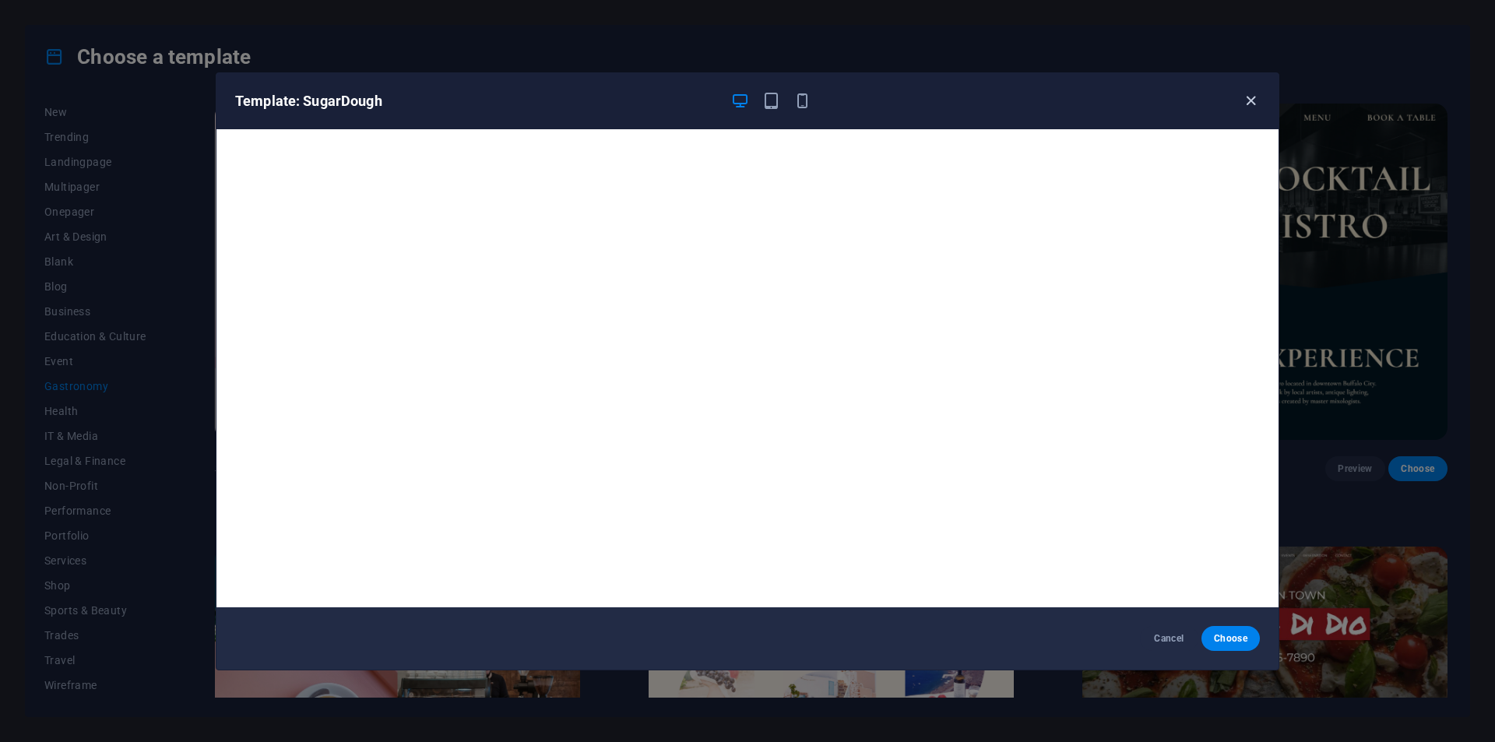
click at [1256, 105] on icon "button" at bounding box center [1251, 101] width 18 height 18
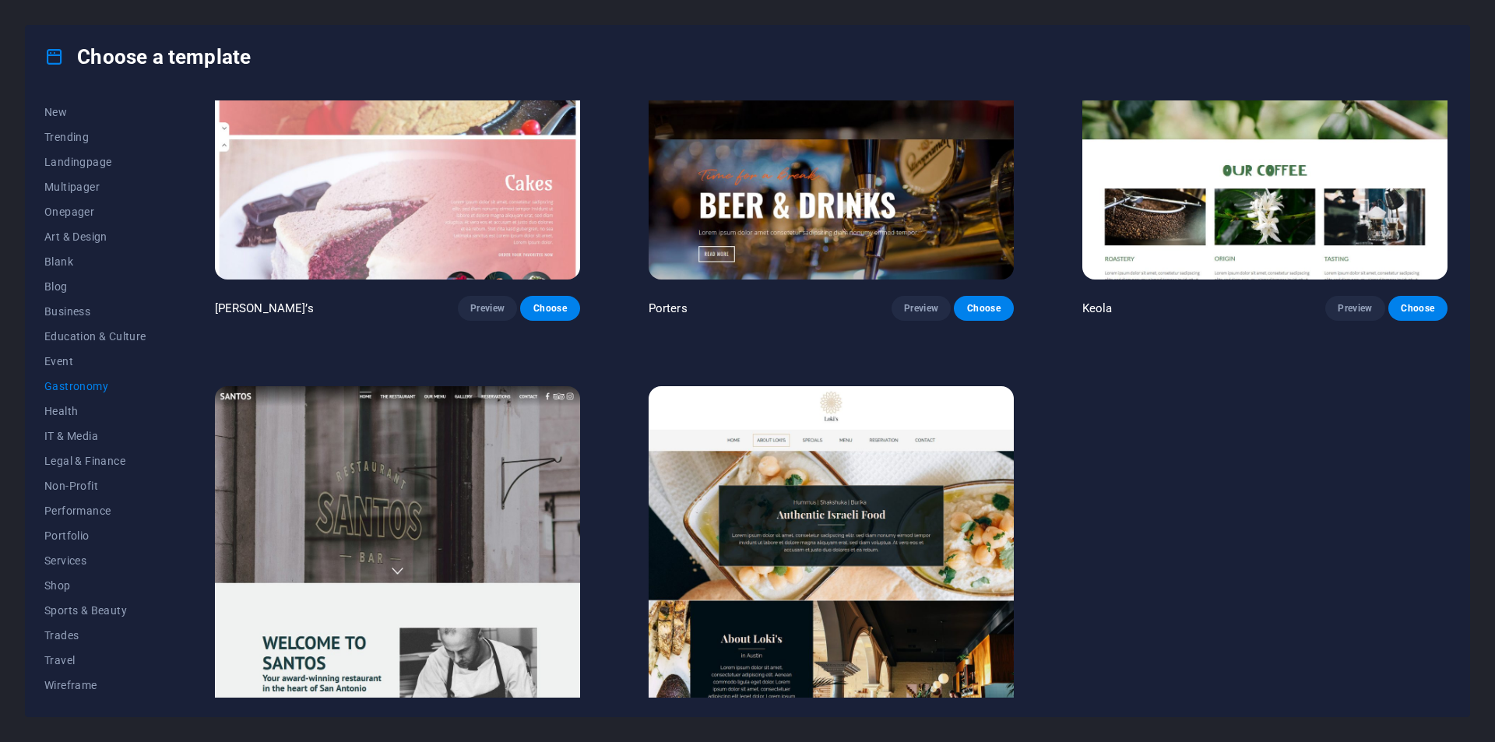
scroll to position [1989, 0]
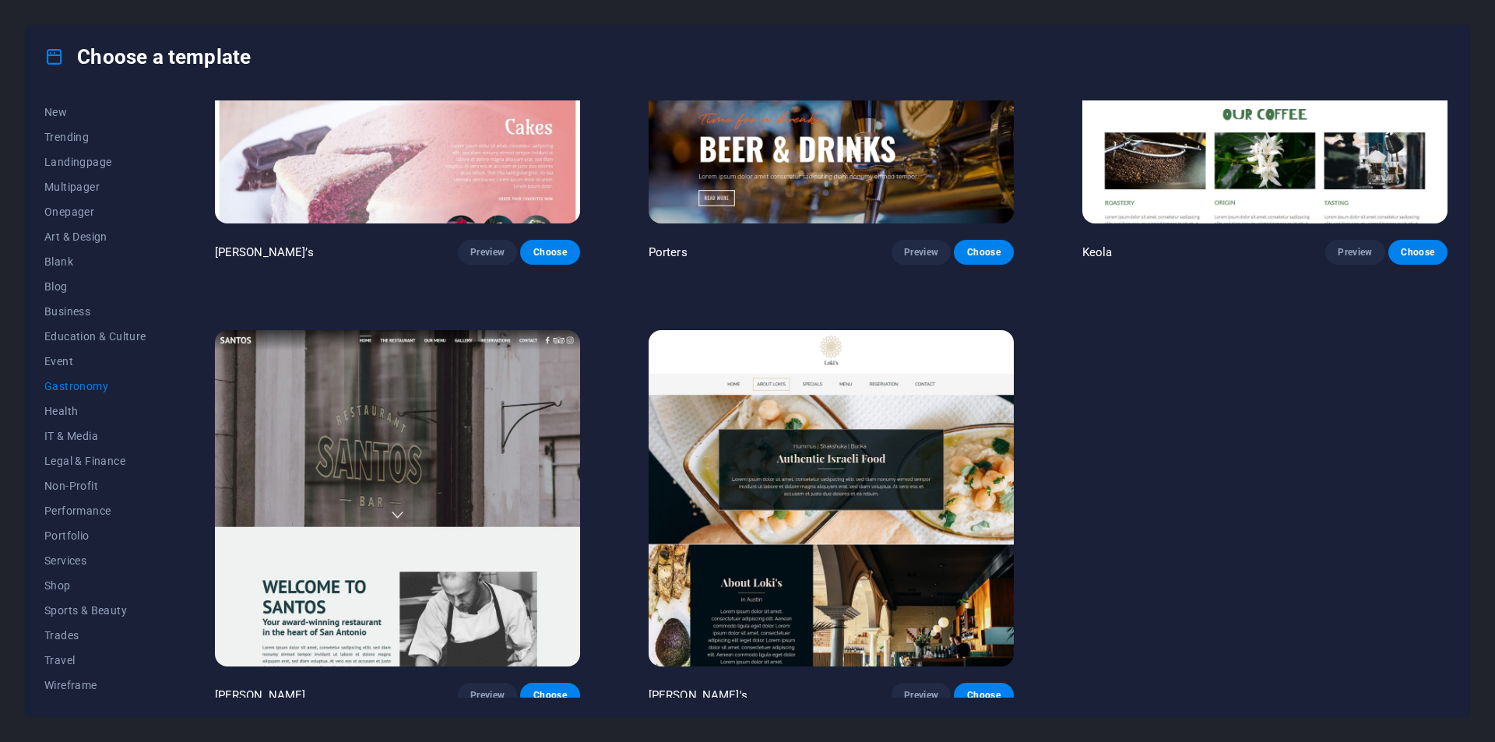
click at [689, 458] on img at bounding box center [831, 498] width 365 height 336
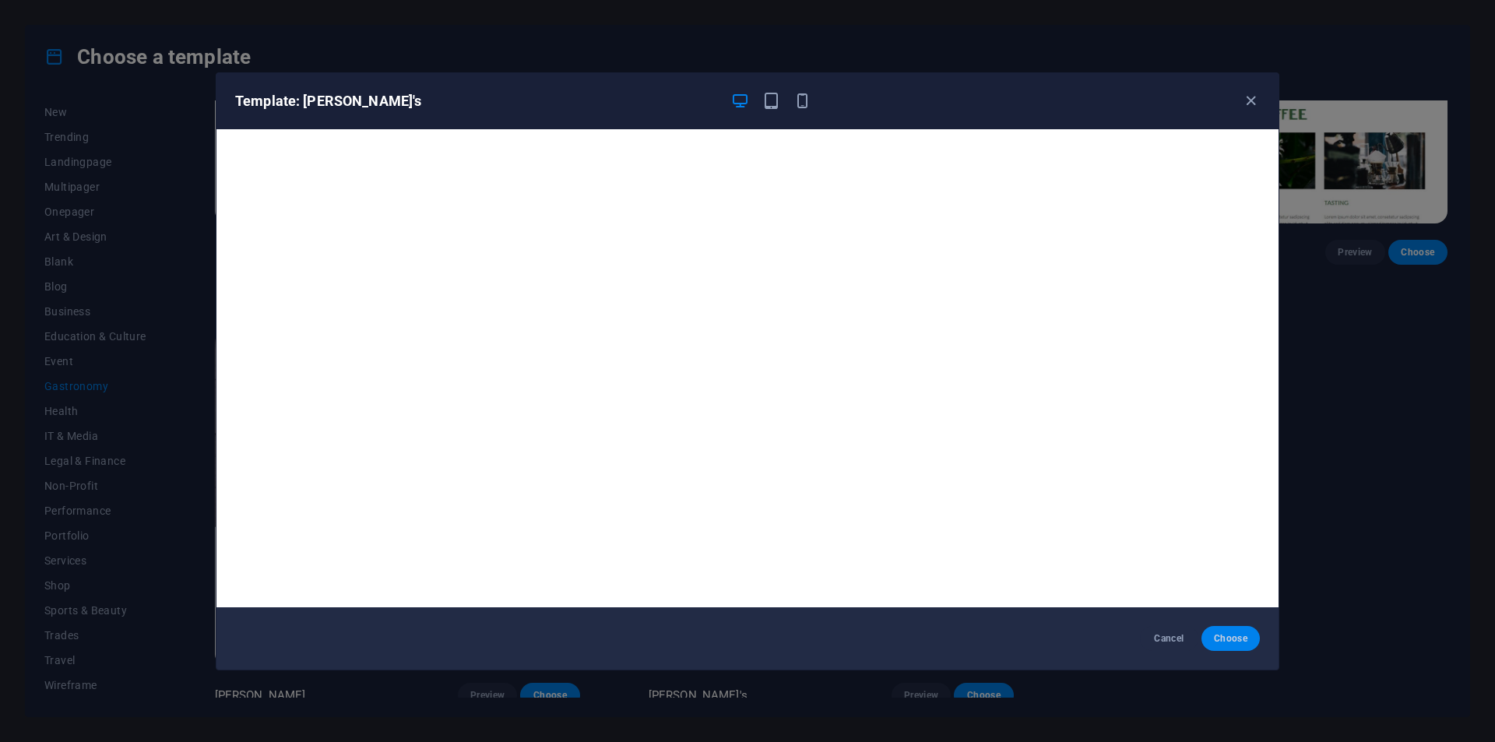
click at [1233, 641] on span "Choose" at bounding box center [1230, 638] width 33 height 12
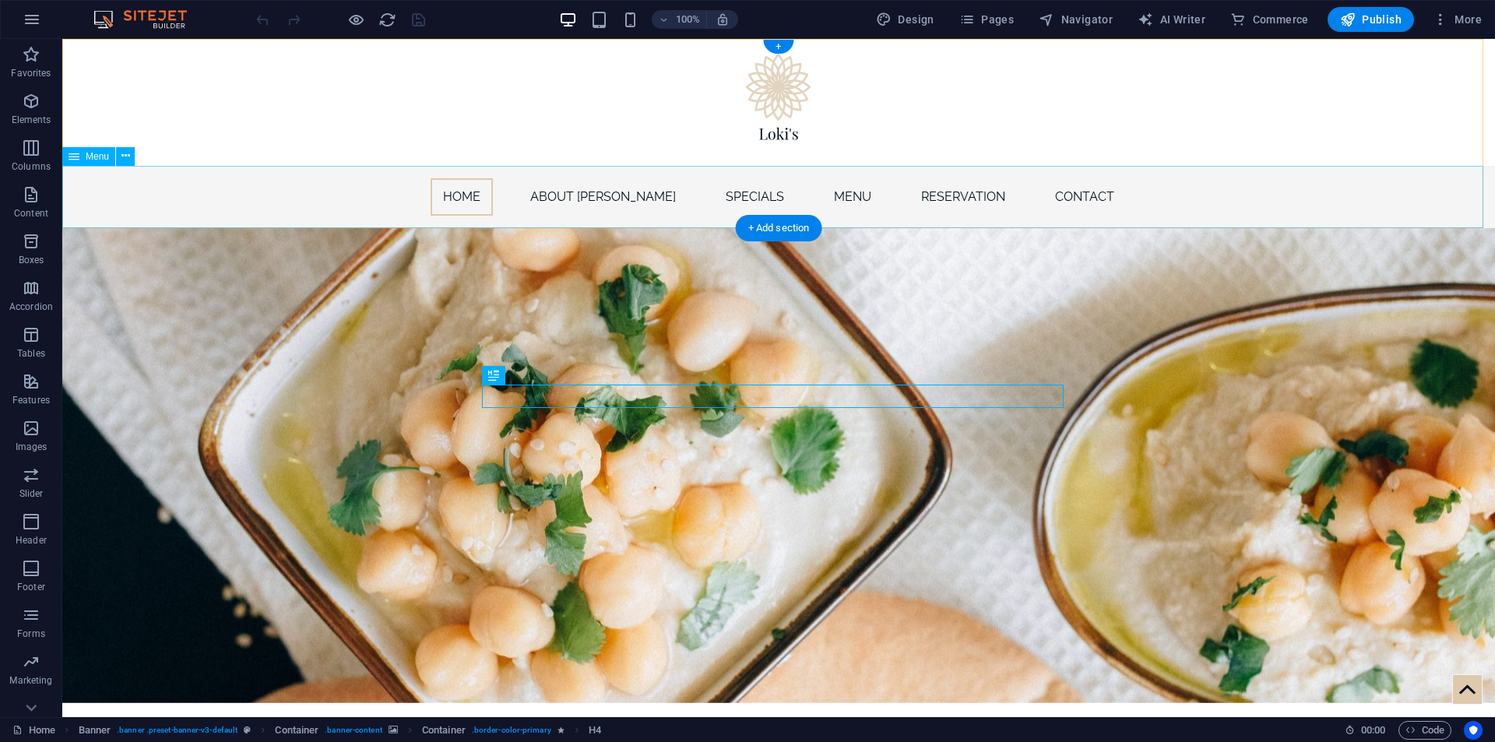
click at [473, 198] on nav "Home About Loki’s Specials Menu Reservation Contact" at bounding box center [778, 197] width 1433 height 62
drag, startPoint x: 473, startPoint y: 198, endPoint x: 304, endPoint y: 209, distance: 168.6
click at [473, 197] on nav "Home About Loki’s Specials Menu Reservation Contact" at bounding box center [778, 197] width 1433 height 62
click at [199, 197] on nav "Home About Loki’s Specials Menu Reservation Contact" at bounding box center [778, 197] width 1433 height 62
select select
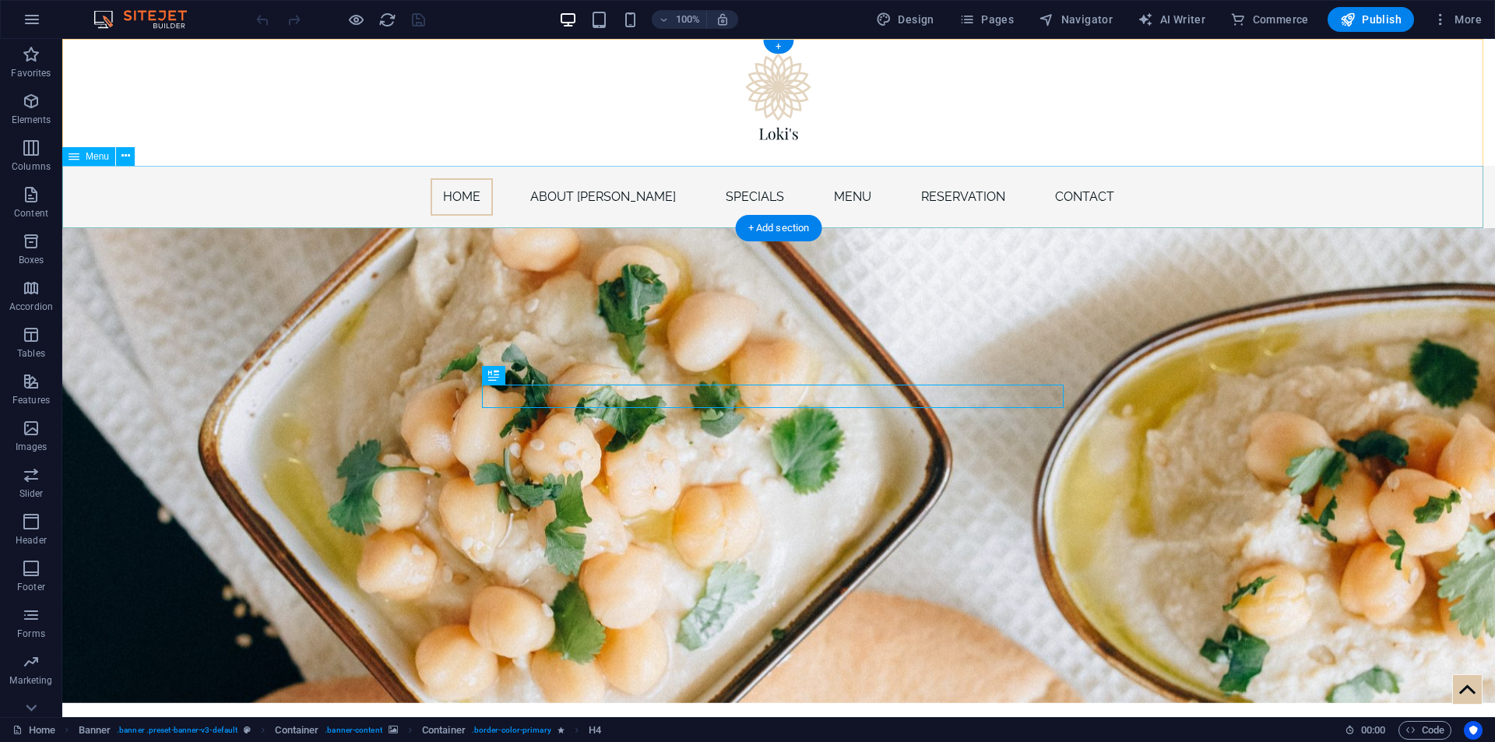
select select
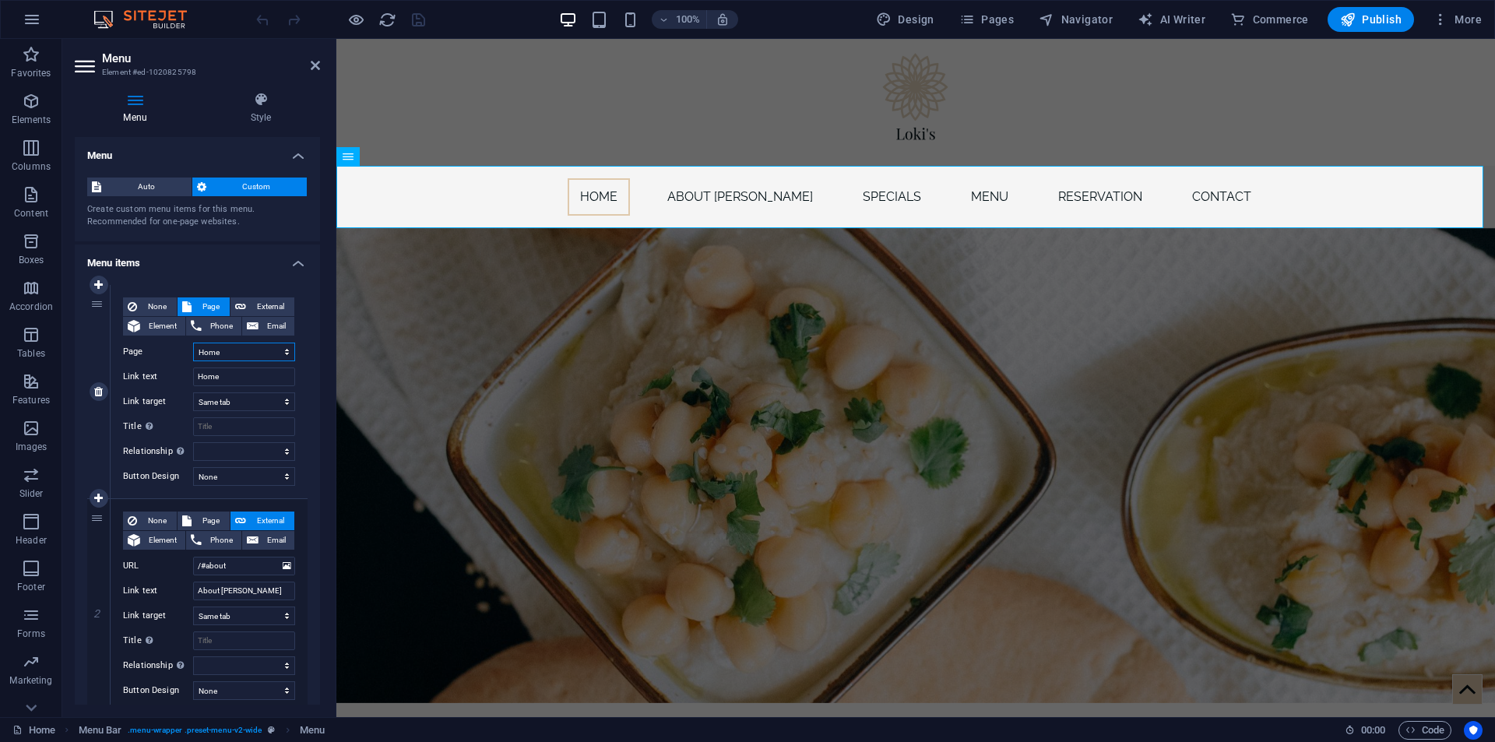
drag, startPoint x: 224, startPoint y: 354, endPoint x: 105, endPoint y: 351, distance: 119.2
click at [105, 351] on div "1 None Page External Element Phone Email Page Home Subpage Legal Notice Privacy…" at bounding box center [197, 392] width 220 height 214
click at [229, 359] on select "Home Subpage Legal Notice Privacy" at bounding box center [244, 352] width 102 height 19
click at [159, 182] on span "Auto" at bounding box center [146, 187] width 81 height 19
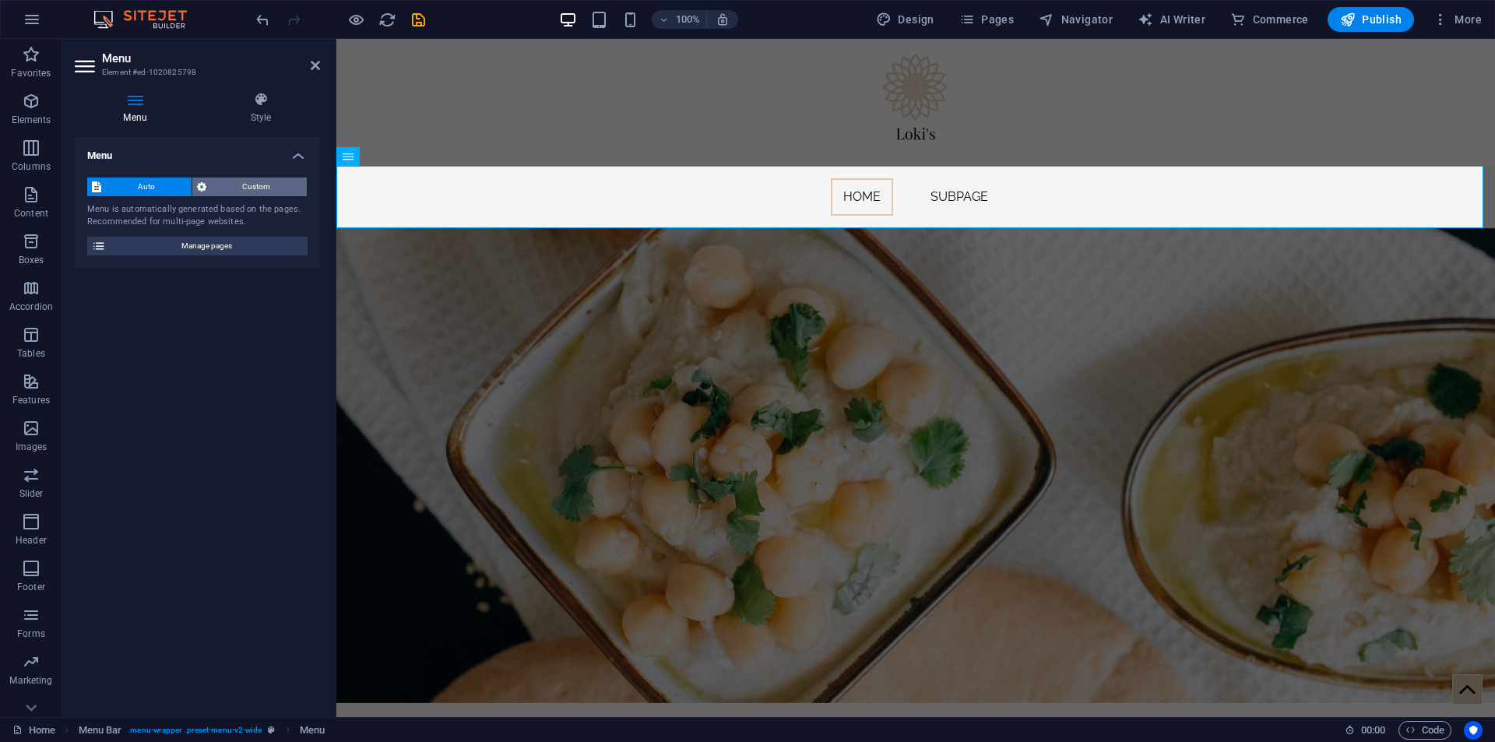
click at [257, 186] on span "Custom" at bounding box center [257, 187] width 92 height 19
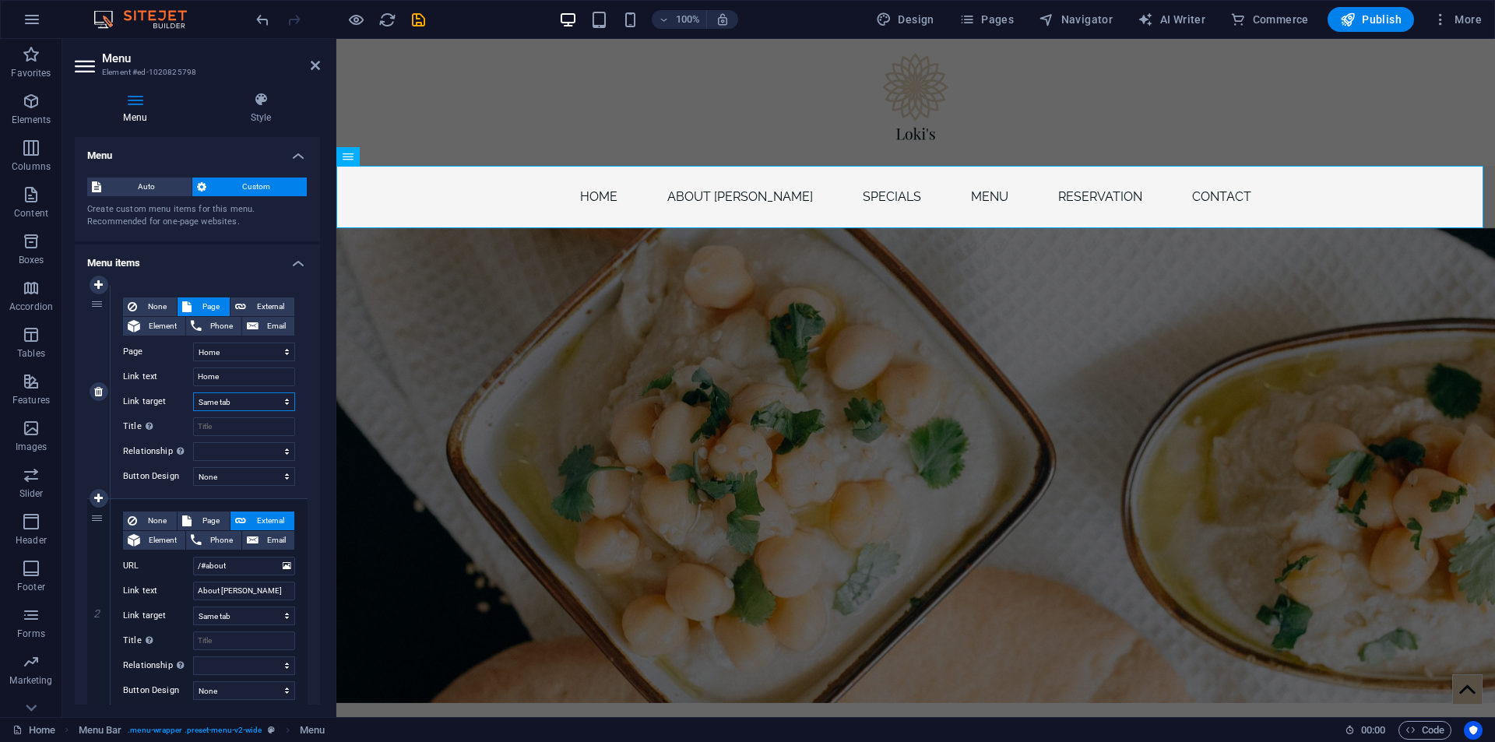
click at [230, 403] on select "New tab Same tab Overlay" at bounding box center [244, 401] width 102 height 19
click at [232, 401] on select "New tab Same tab Overlay" at bounding box center [244, 401] width 102 height 19
click at [223, 378] on input "Home" at bounding box center [244, 376] width 102 height 19
drag, startPoint x: 228, startPoint y: 379, endPoint x: 139, endPoint y: 378, distance: 88.8
click at [139, 378] on div "Link text Home" at bounding box center [209, 376] width 172 height 19
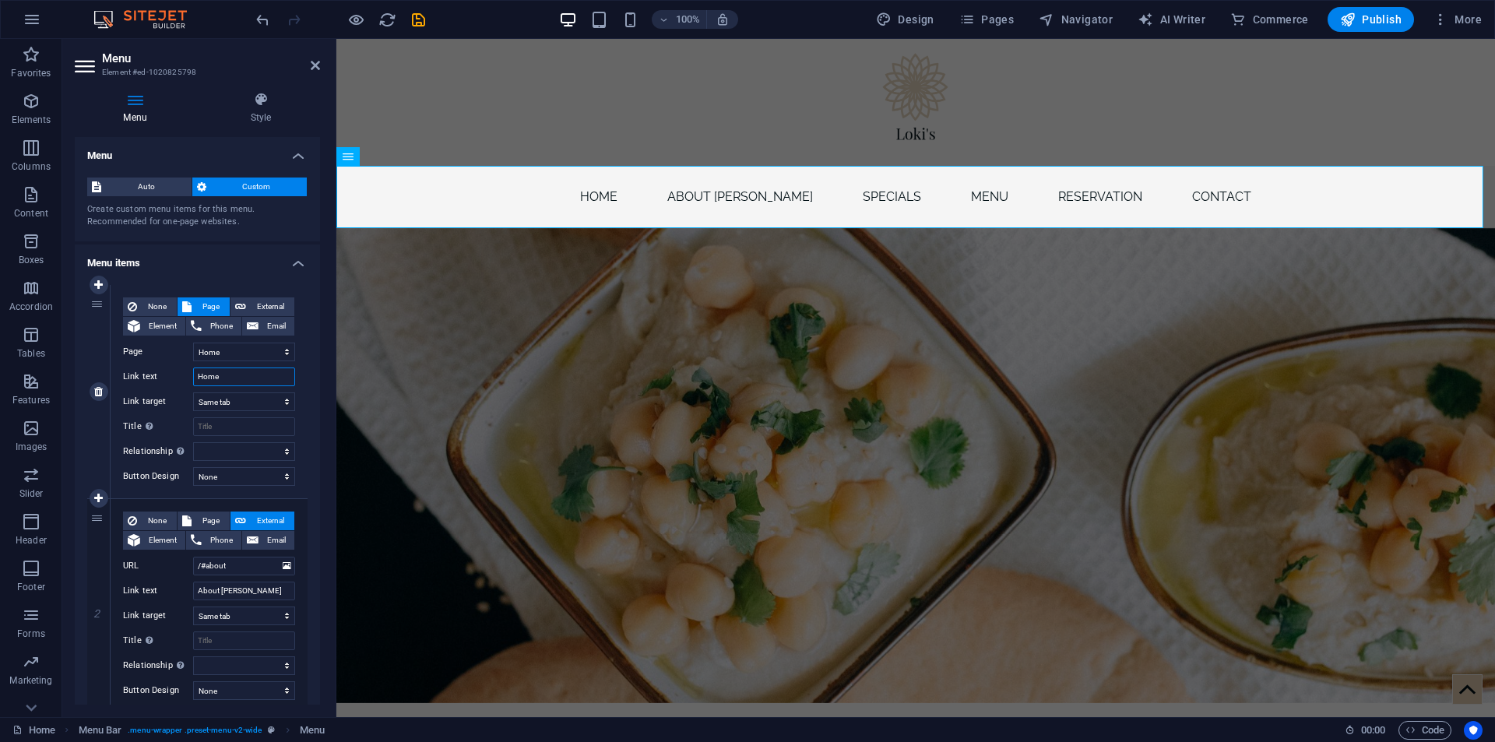
click at [243, 371] on input "Home" at bounding box center [244, 376] width 102 height 19
type input "deneme"
select select
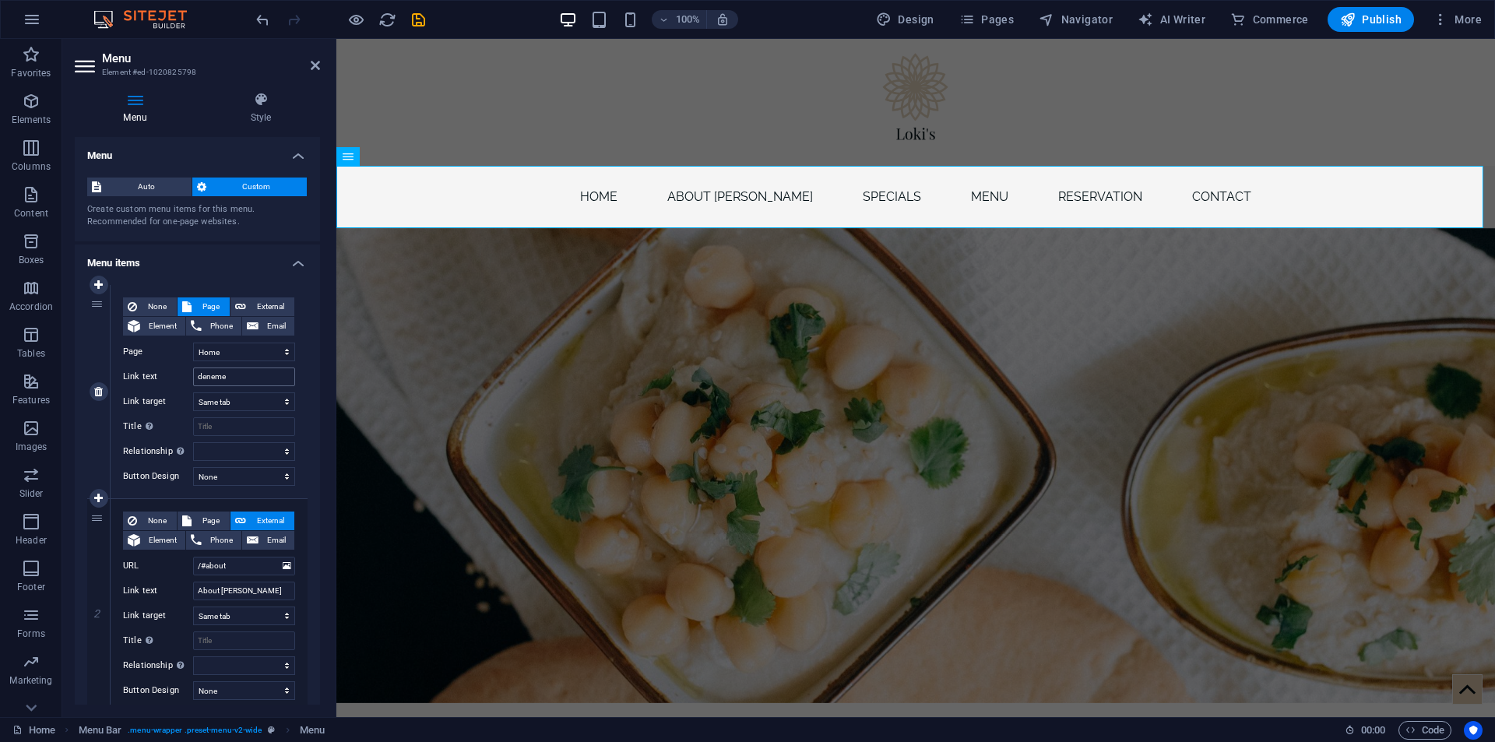
select select
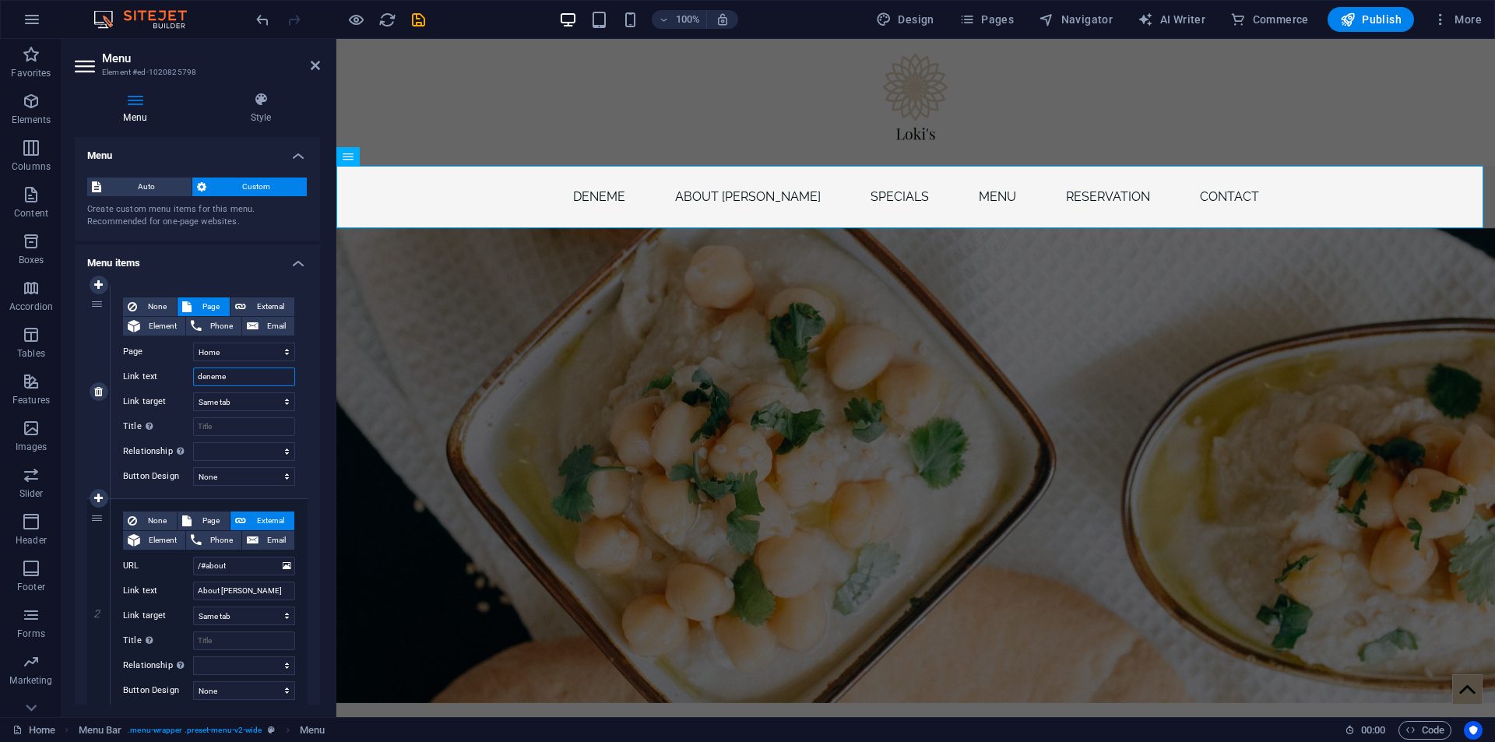
click at [245, 379] on input "deneme" at bounding box center [244, 376] width 102 height 19
type input "Host"
select select
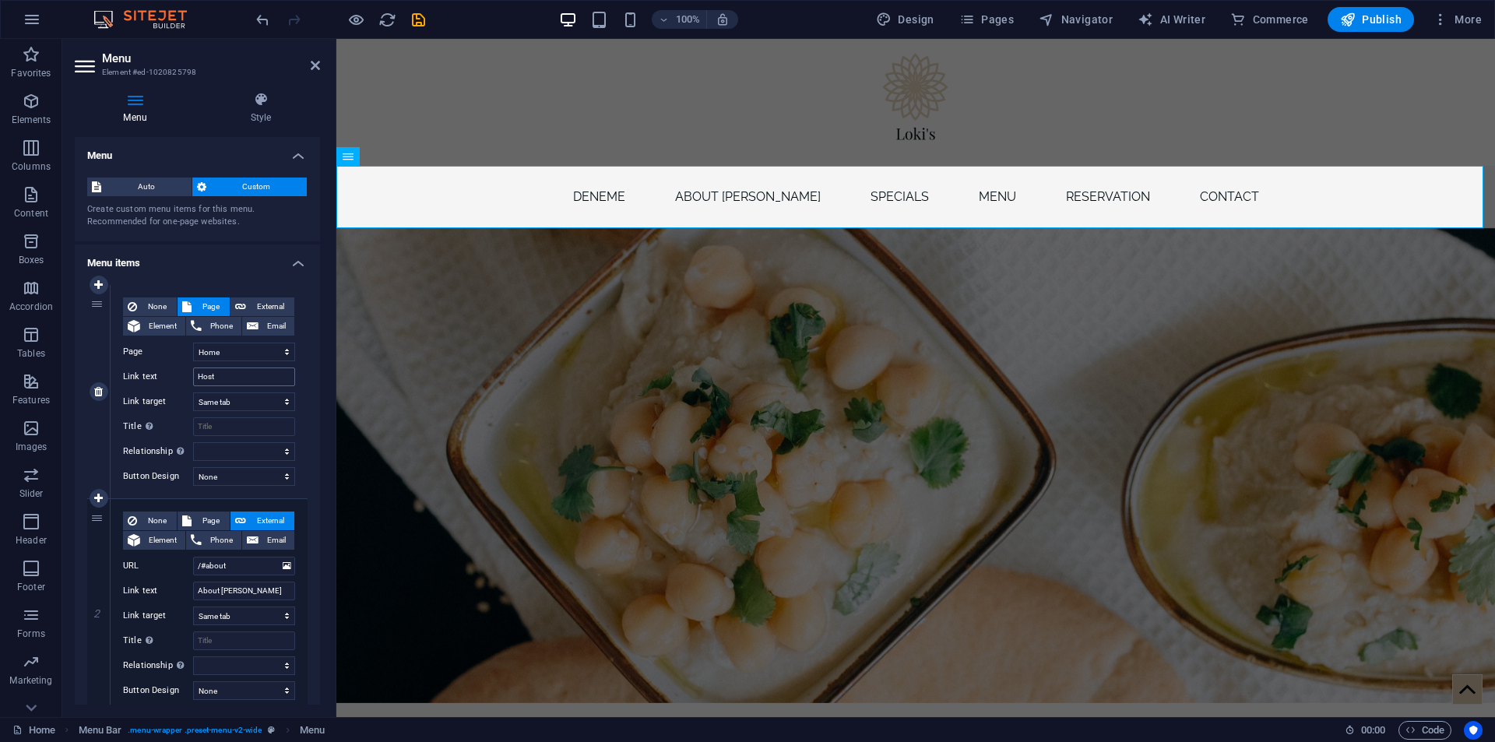
select select
click at [1377, 28] on button "Publish" at bounding box center [1370, 19] width 86 height 25
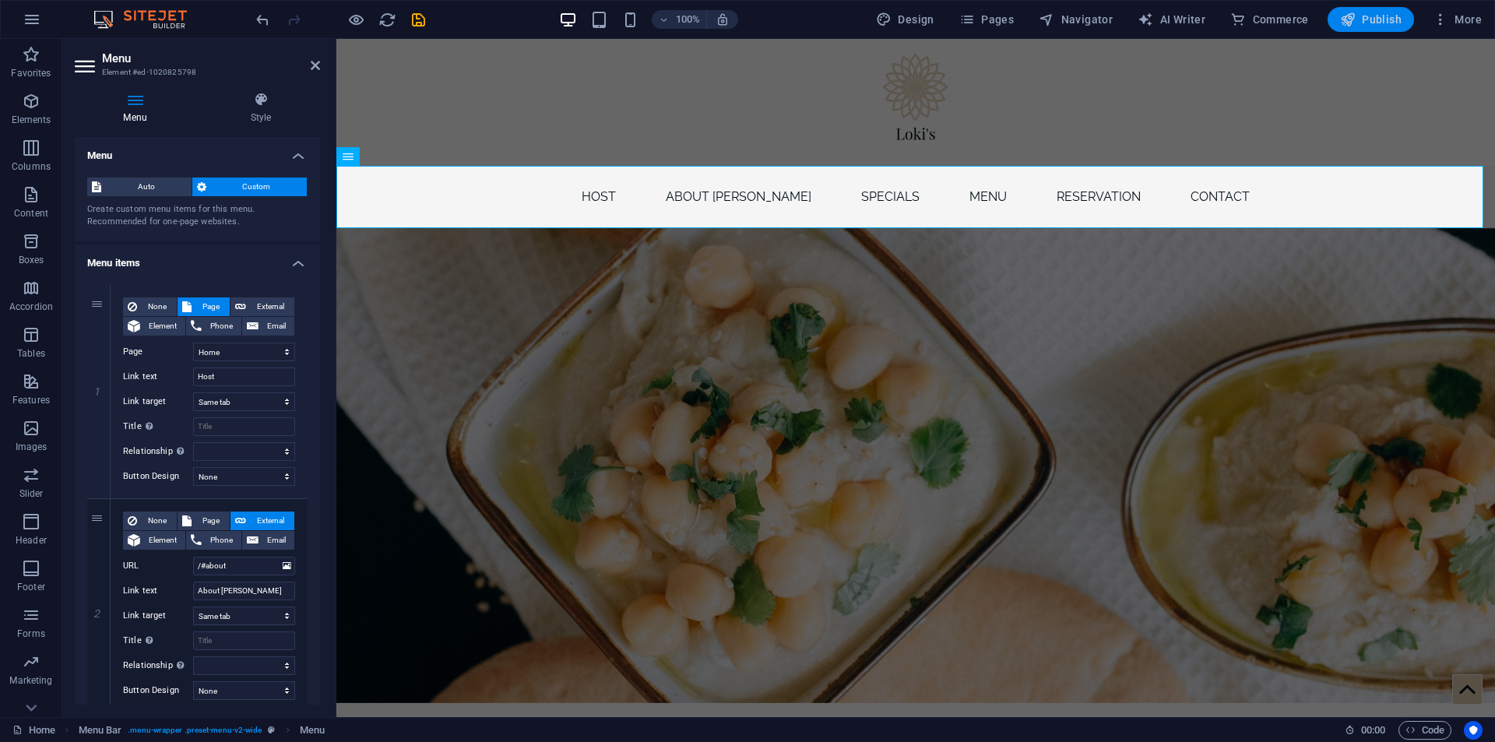
checkbox input "false"
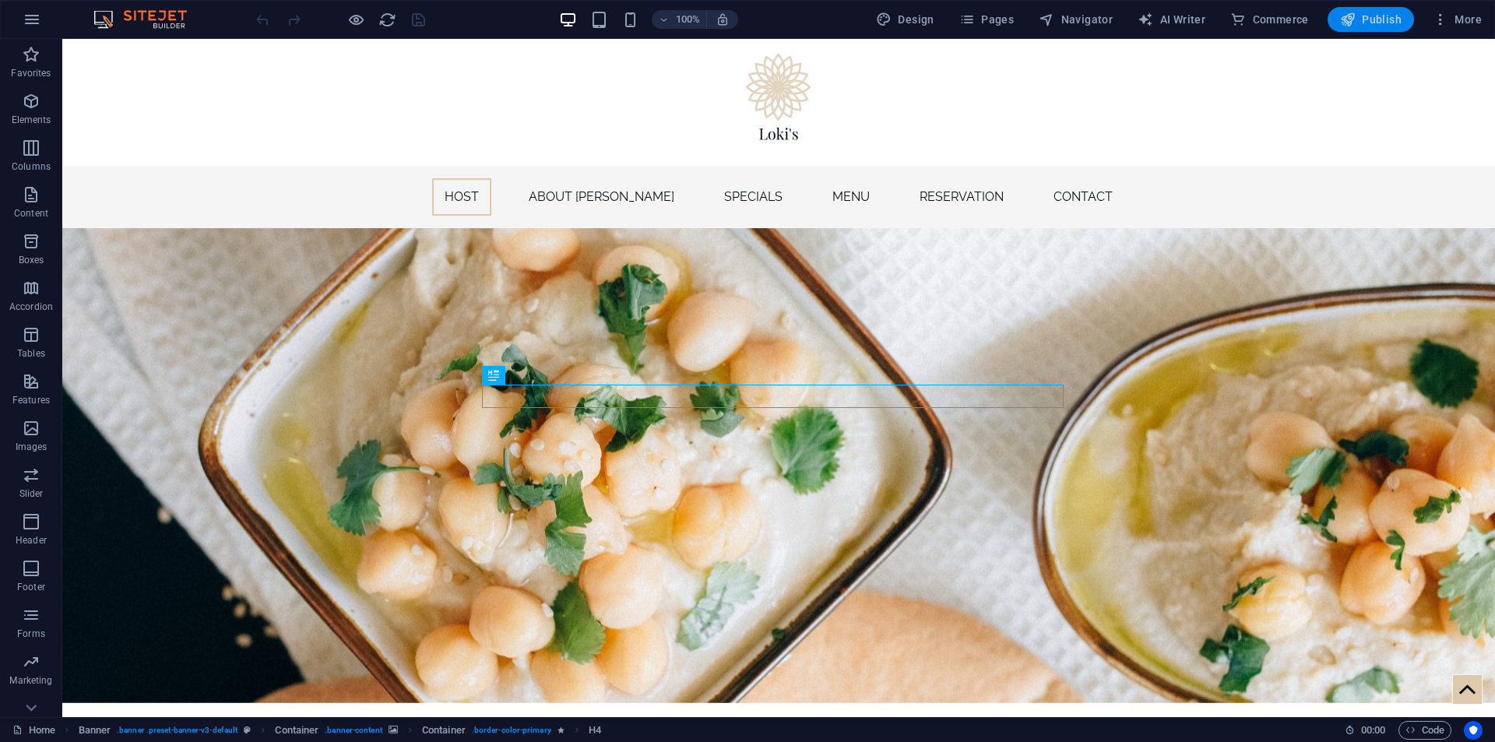
click at [1387, 21] on span "Publish" at bounding box center [1371, 20] width 62 height 16
